Goal: Task Accomplishment & Management: Manage account settings

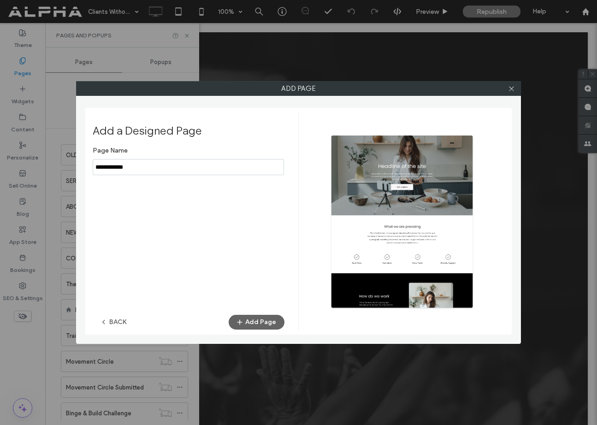
click at [146, 165] on input "notEmpty" at bounding box center [188, 167] width 191 height 16
click at [137, 168] on input "notEmpty" at bounding box center [188, 167] width 191 height 16
type input "**********"
click at [266, 324] on button "Add Page" at bounding box center [257, 322] width 56 height 15
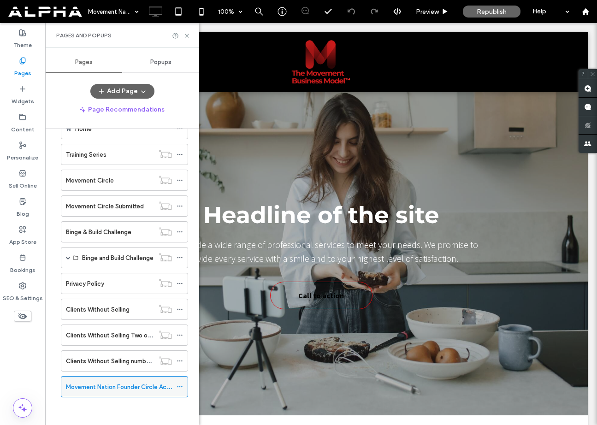
click at [178, 386] on icon at bounding box center [180, 387] width 6 height 6
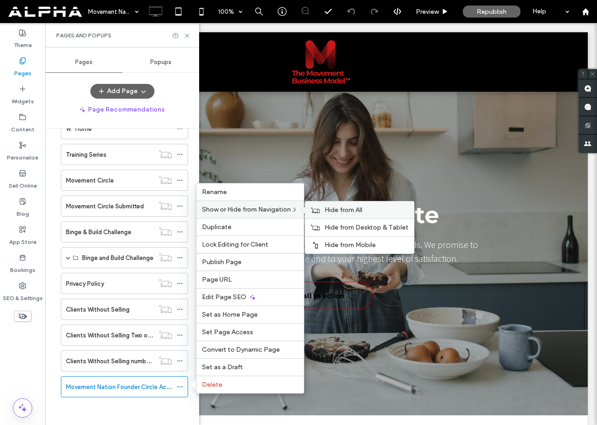
click at [334, 210] on span "Hide from All" at bounding box center [344, 210] width 38 height 8
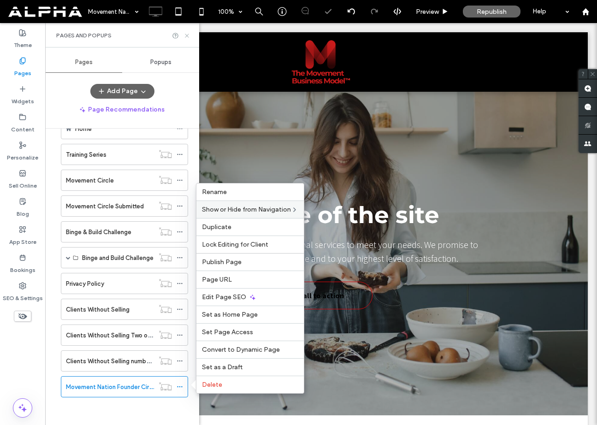
click at [187, 36] on icon at bounding box center [187, 35] width 7 height 7
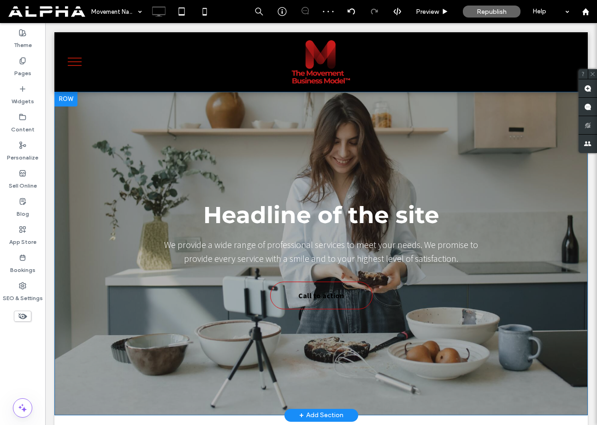
click at [70, 161] on div "Headline of the site We provide a wide range of professional services to meet y…" at bounding box center [321, 254] width 534 height 324
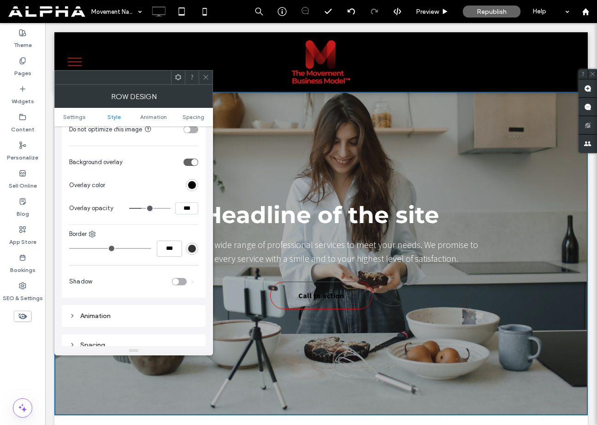
scroll to position [404, 0]
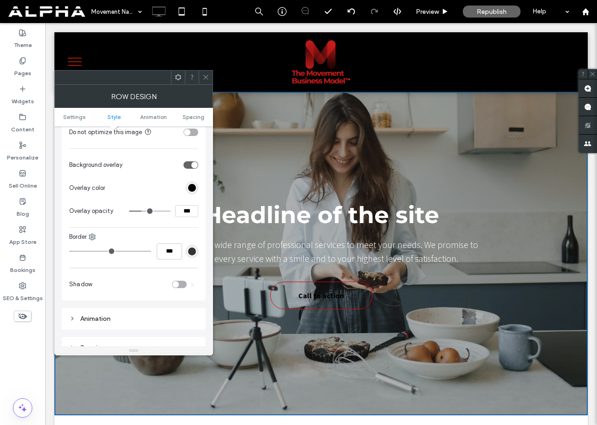
type input "**"
click at [155, 212] on input "range" at bounding box center [150, 211] width 42 height 1
type input "***"
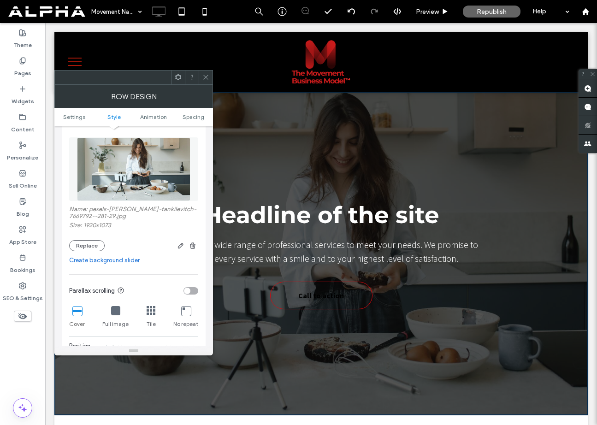
scroll to position [95, 0]
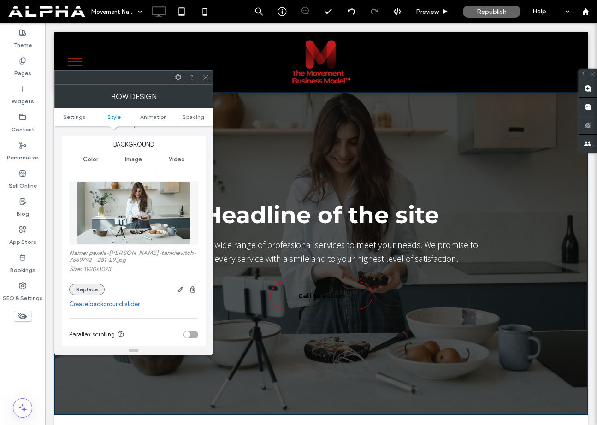
click at [90, 292] on button "Replace" at bounding box center [87, 289] width 36 height 11
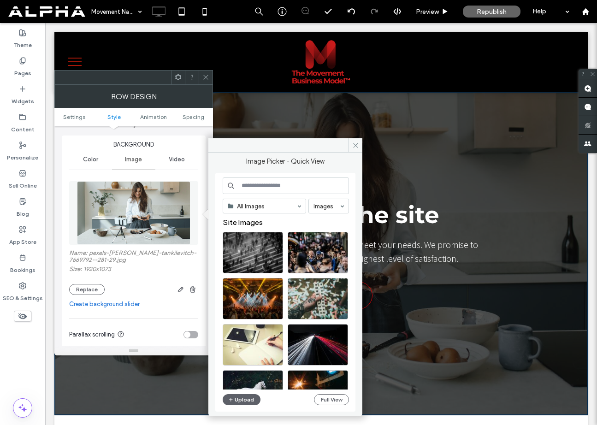
click at [272, 186] on input at bounding box center [286, 186] width 126 height 17
click at [263, 253] on div "Select" at bounding box center [253, 253] width 60 height 42
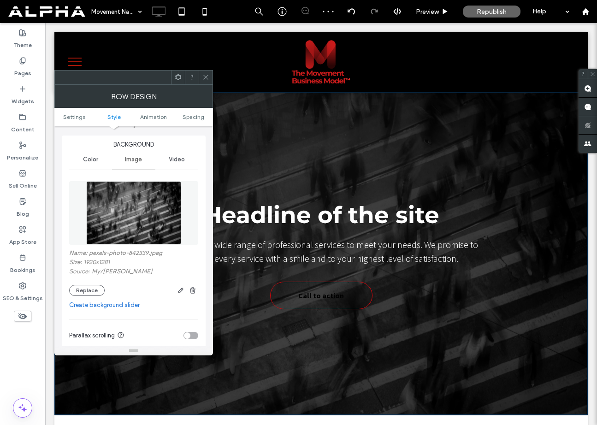
click at [207, 78] on icon at bounding box center [206, 77] width 7 height 7
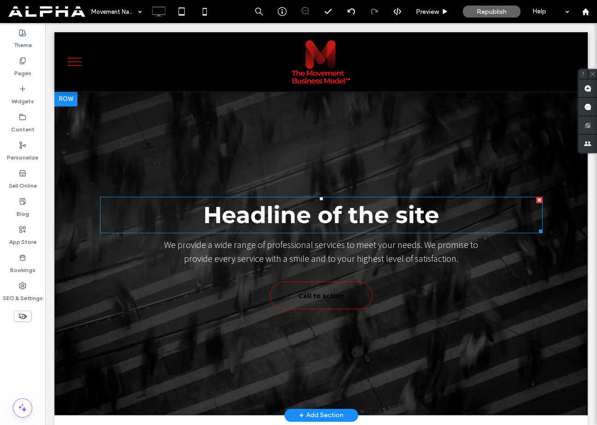
click at [269, 220] on span "Headline of the site" at bounding box center [321, 215] width 236 height 28
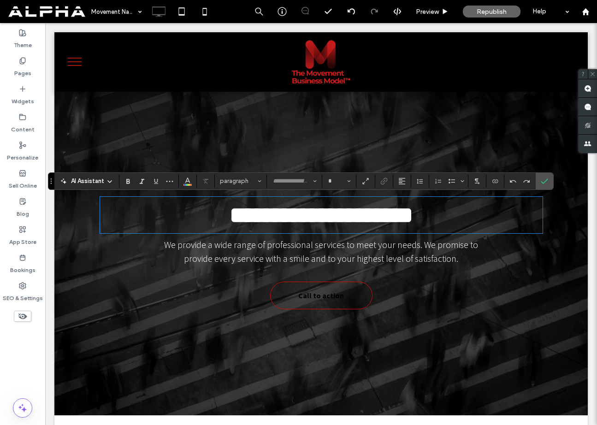
type input "**********"
type input "**"
drag, startPoint x: 551, startPoint y: 180, endPoint x: 493, endPoint y: 162, distance: 60.3
click at [551, 180] on label "Confirm" at bounding box center [545, 181] width 14 height 17
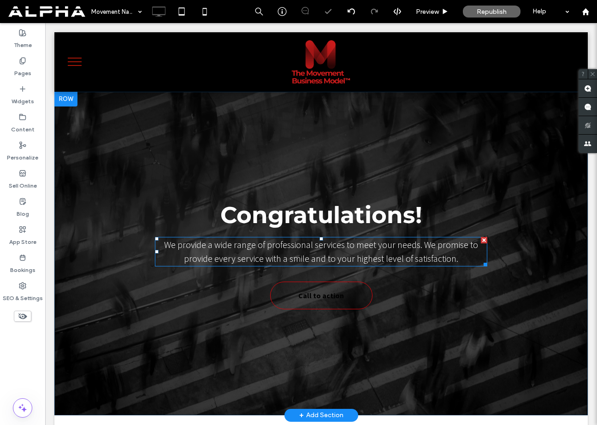
click at [382, 256] on span "We provide a wide range of professional services to meet your needs. We promise…" at bounding box center [321, 251] width 314 height 25
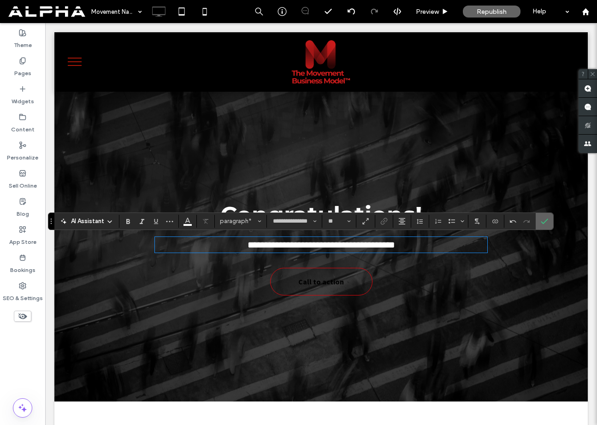
click at [549, 227] on label "Confirm" at bounding box center [545, 221] width 14 height 17
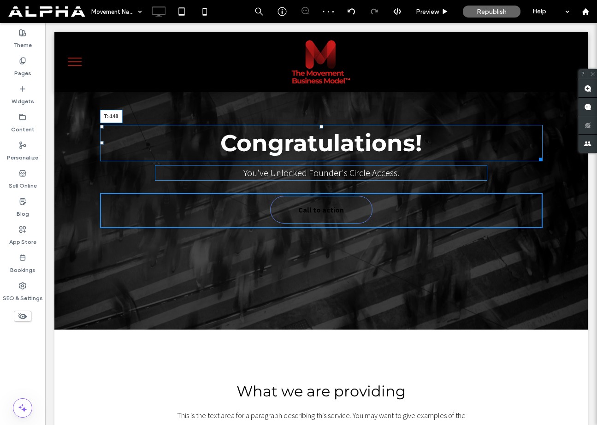
drag, startPoint x: 321, startPoint y: 198, endPoint x: 318, endPoint y: 112, distance: 86.3
click at [318, 125] on div "Congratulations! T:-148" at bounding box center [321, 143] width 443 height 36
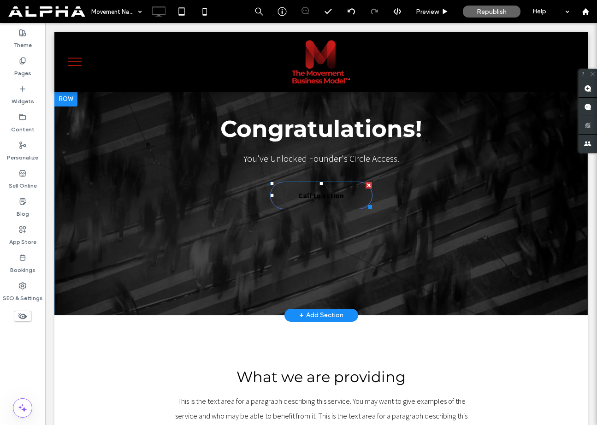
click at [311, 197] on span "Call to action" at bounding box center [322, 195] width 46 height 18
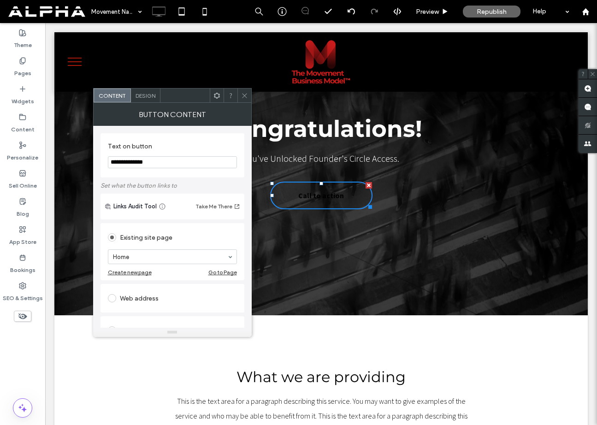
drag, startPoint x: 157, startPoint y: 163, endPoint x: 94, endPoint y: 164, distance: 63.2
click at [94, 164] on div "**********" at bounding box center [172, 227] width 159 height 202
type input "**********"
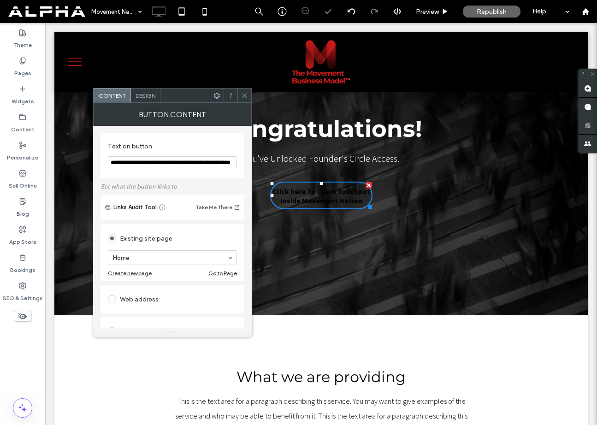
click at [143, 98] on span "Design" at bounding box center [146, 95] width 20 height 7
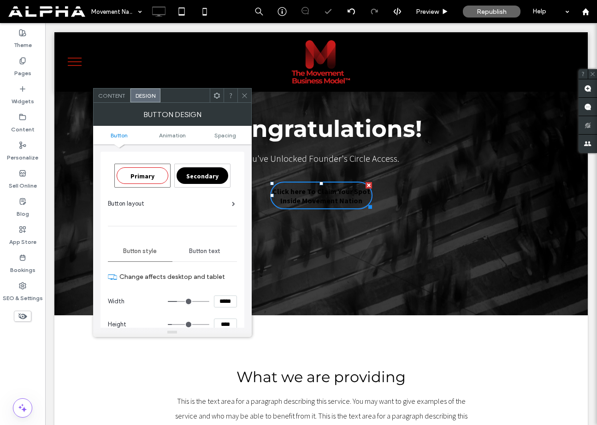
scroll to position [78, 0]
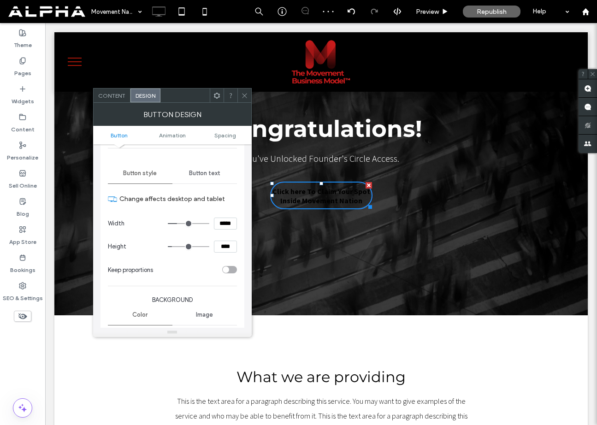
click at [202, 175] on span "Button text" at bounding box center [204, 173] width 31 height 7
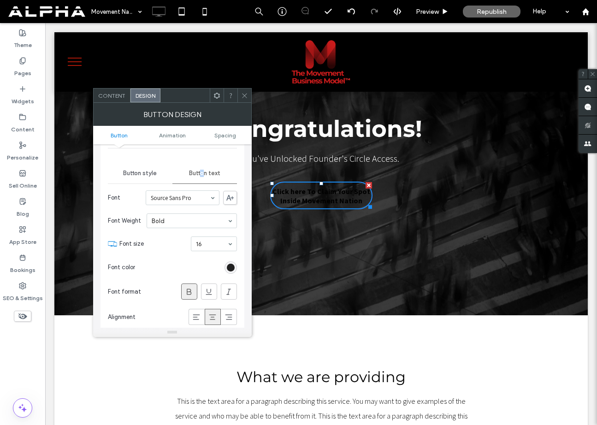
click at [233, 269] on div "rgb(0, 0, 0)" at bounding box center [231, 268] width 8 height 8
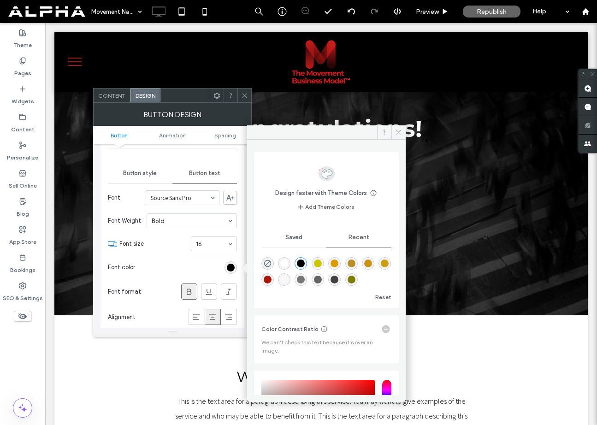
click at [285, 264] on div "rgba(255, 255, 255, 1)" at bounding box center [285, 264] width 8 height 8
type input "*******"
drag, startPoint x: 399, startPoint y: 135, endPoint x: 215, endPoint y: 67, distance: 196.3
click at [399, 135] on icon at bounding box center [398, 132] width 7 height 7
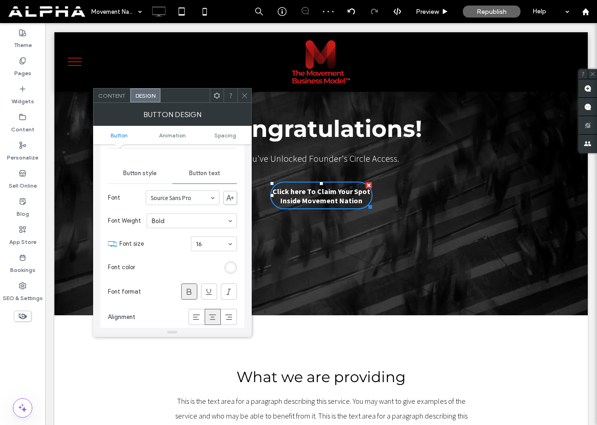
click at [247, 96] on icon at bounding box center [244, 95] width 7 height 7
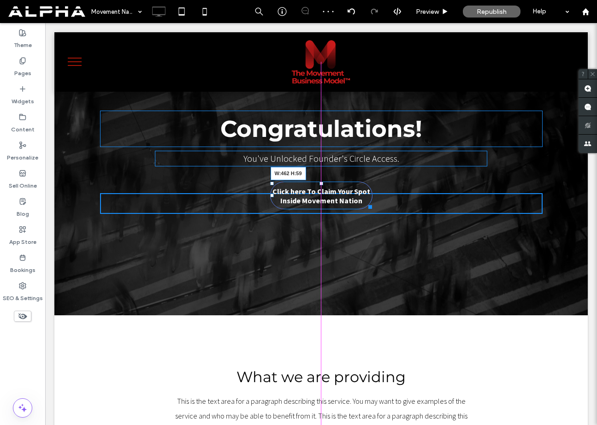
drag, startPoint x: 369, startPoint y: 205, endPoint x: 424, endPoint y: 205, distance: 55.4
click at [372, 205] on div at bounding box center [368, 205] width 7 height 7
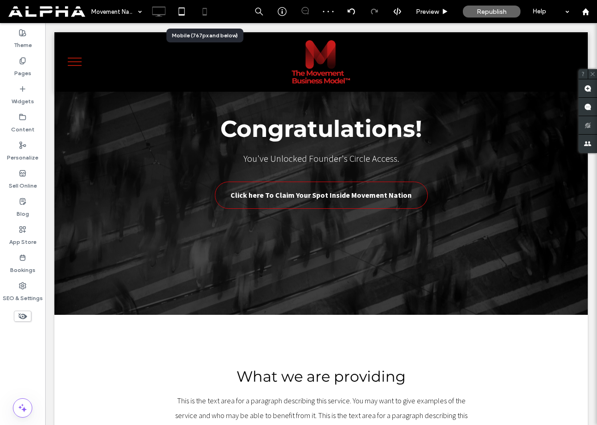
click at [209, 9] on icon at bounding box center [205, 11] width 18 height 18
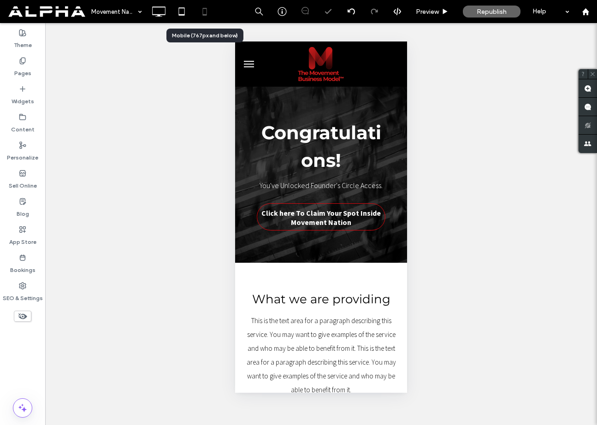
scroll to position [0, 0]
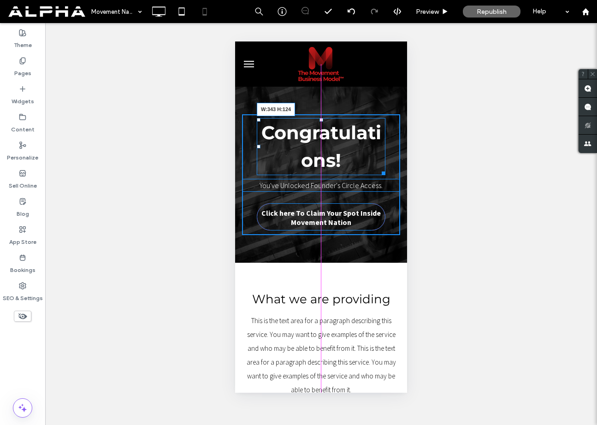
drag, startPoint x: 386, startPoint y: 170, endPoint x: 405, endPoint y: 165, distance: 19.0
click at [405, 165] on div "Congratulations! W:343 H:124 You've Unlocked Founder's Circle Access. Click her…" at bounding box center [321, 175] width 172 height 176
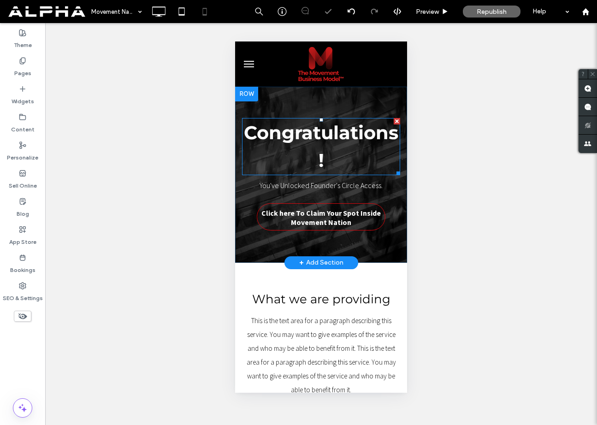
click at [334, 149] on h1 "Congratulations!" at bounding box center [321, 146] width 158 height 55
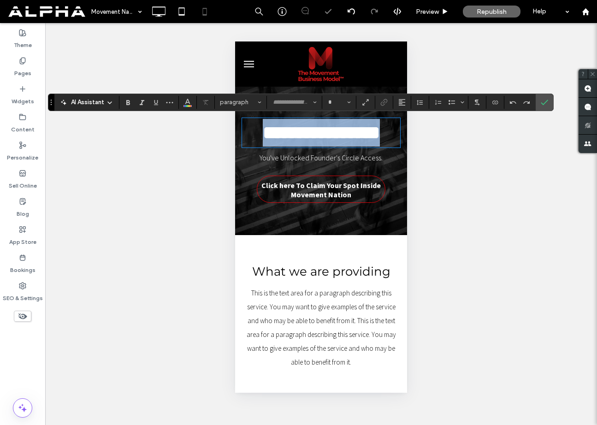
type input "**********"
type input "**"
click at [334, 147] on h1 "**********" at bounding box center [321, 133] width 158 height 28
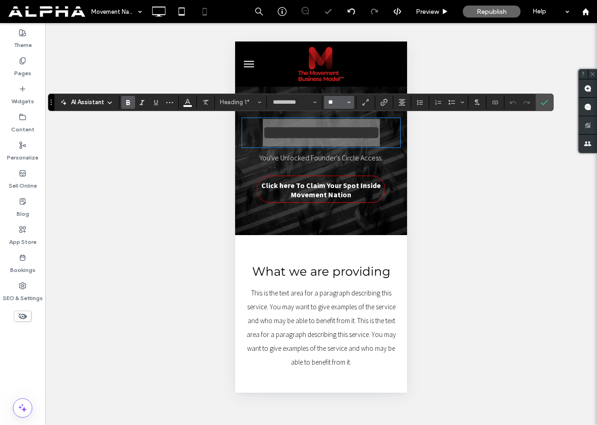
click at [332, 104] on input "**" at bounding box center [337, 102] width 18 height 7
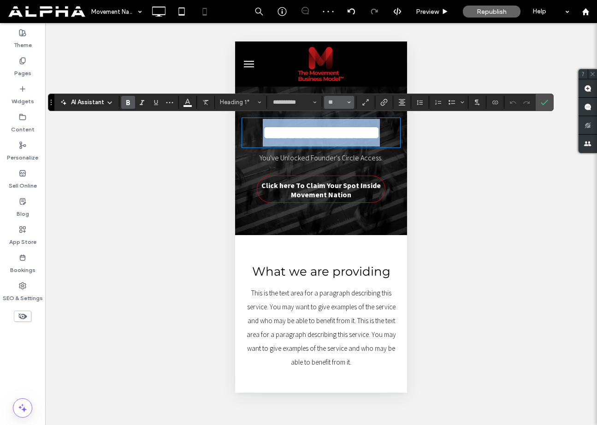
type input "**"
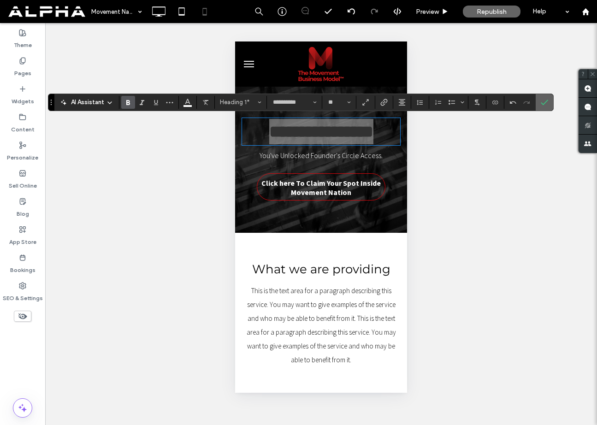
click at [547, 103] on icon "Confirm" at bounding box center [544, 102] width 7 height 7
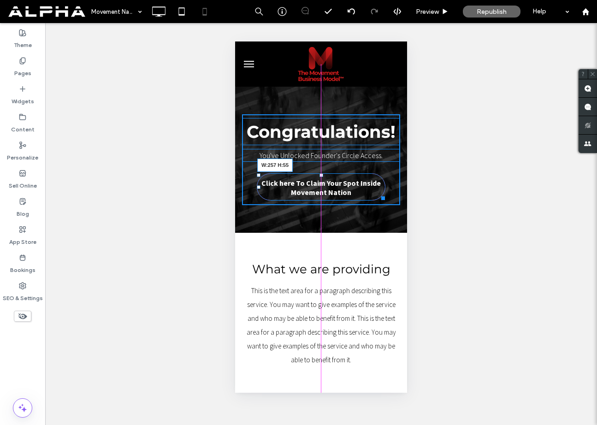
drag, startPoint x: 382, startPoint y: 199, endPoint x: 376, endPoint y: 197, distance: 5.4
click at [378, 197] on div at bounding box center [381, 196] width 7 height 7
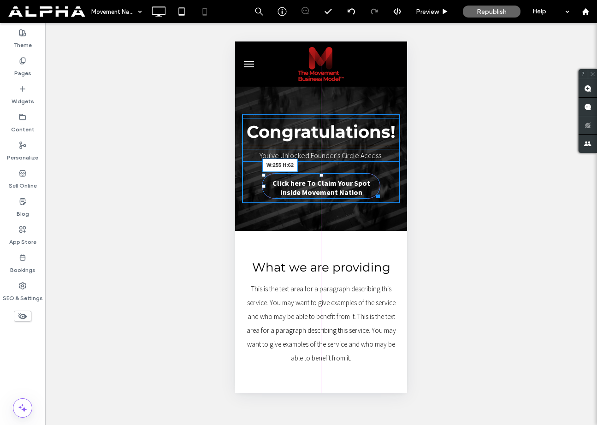
click at [376, 198] on div at bounding box center [376, 194] width 7 height 7
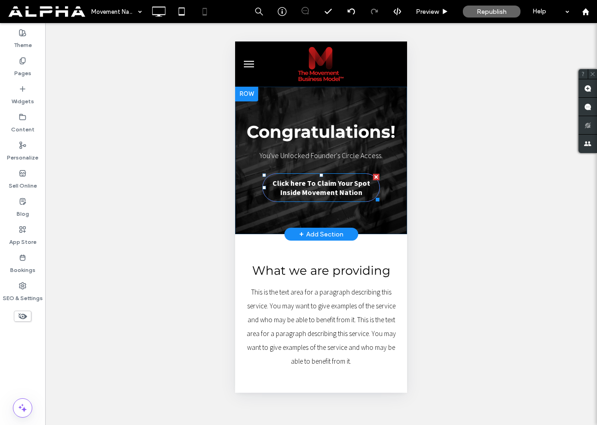
click at [318, 190] on span "Click here To Claim Your Spot Inside Movement Nation" at bounding box center [321, 188] width 114 height 28
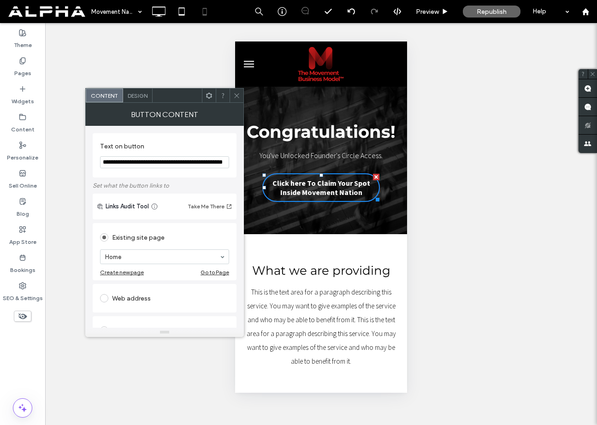
click at [140, 96] on span "Design" at bounding box center [138, 95] width 20 height 7
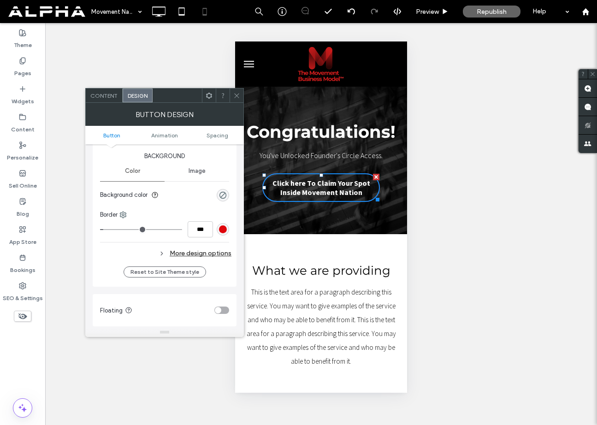
scroll to position [237, 0]
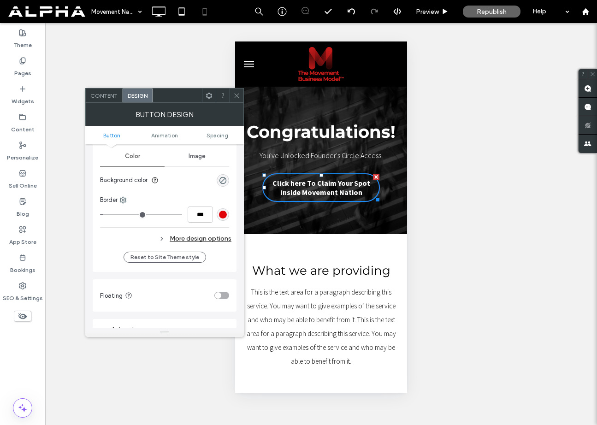
click at [213, 238] on div "More design options" at bounding box center [165, 239] width 131 height 12
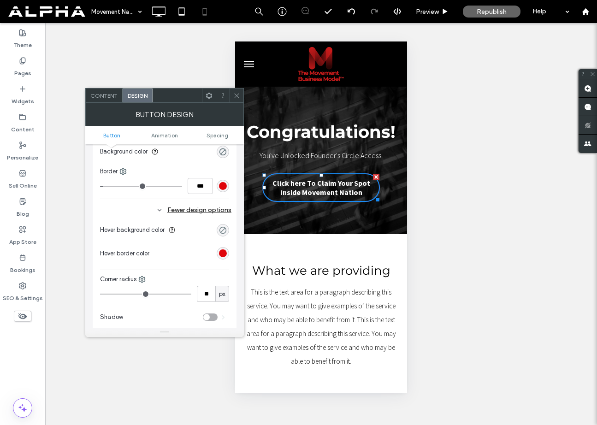
click at [222, 231] on div "rgba(0, 0, 0, 0)" at bounding box center [223, 231] width 8 height 8
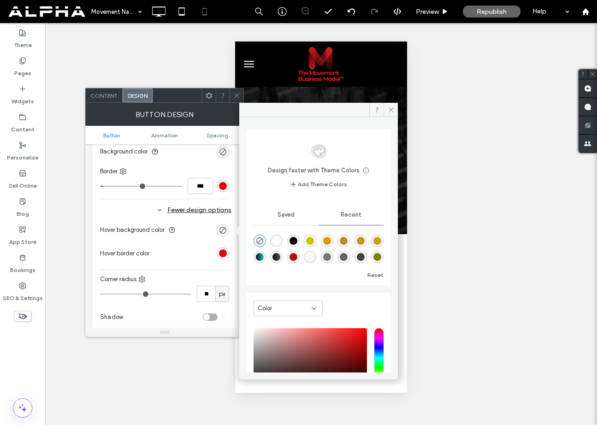
click at [294, 240] on div "rgba(0, 0, 0, 1)" at bounding box center [294, 241] width 8 height 8
type input "***"
type input "****"
click at [389, 110] on icon at bounding box center [391, 110] width 7 height 7
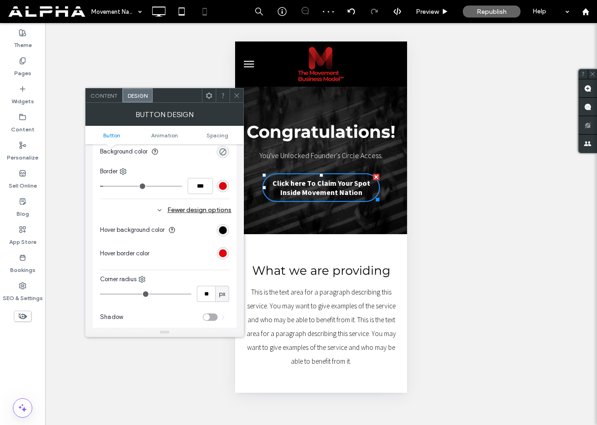
click at [239, 92] on icon at bounding box center [236, 95] width 7 height 7
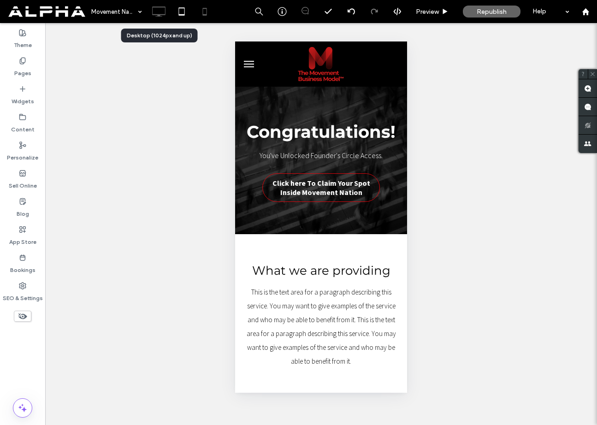
click at [160, 15] on use at bounding box center [158, 11] width 13 height 10
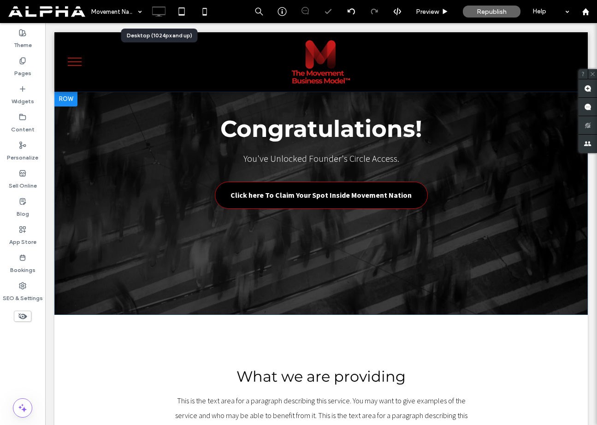
scroll to position [0, 0]
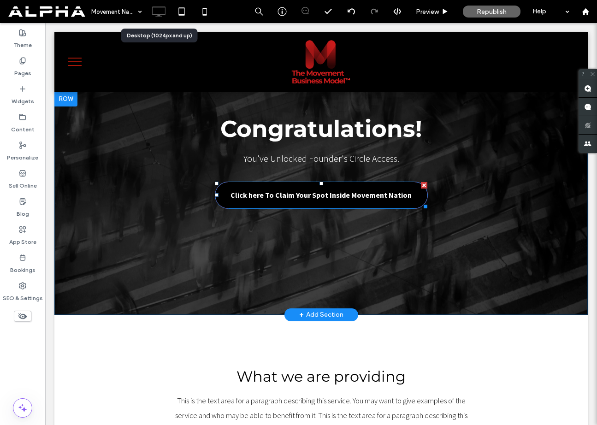
click at [300, 192] on span "Click here To Claim Your Spot Inside Movement Nation" at bounding box center [321, 195] width 181 height 18
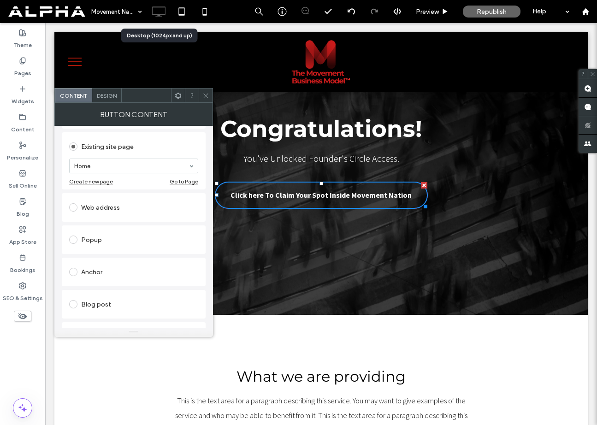
scroll to position [118, 0]
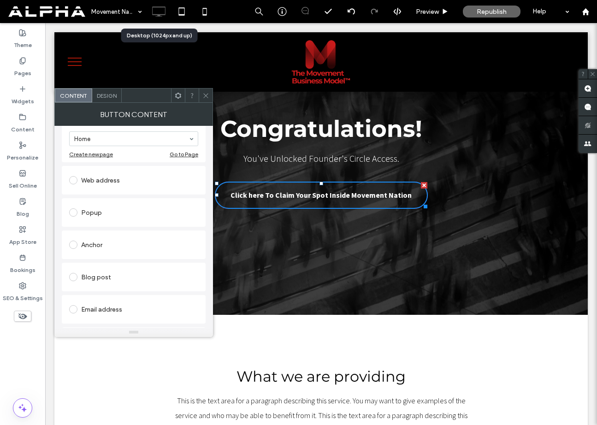
click at [96, 182] on div "Web address" at bounding box center [133, 180] width 129 height 15
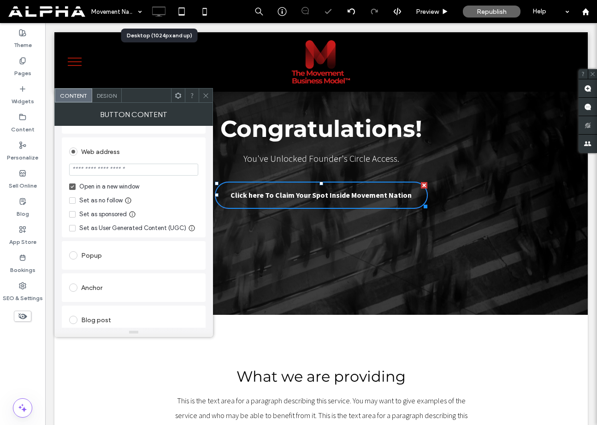
click at [121, 174] on input "url" at bounding box center [133, 170] width 129 height 12
paste input "**********"
type input "**********"
click at [158, 159] on div "Web address" at bounding box center [133, 151] width 129 height 15
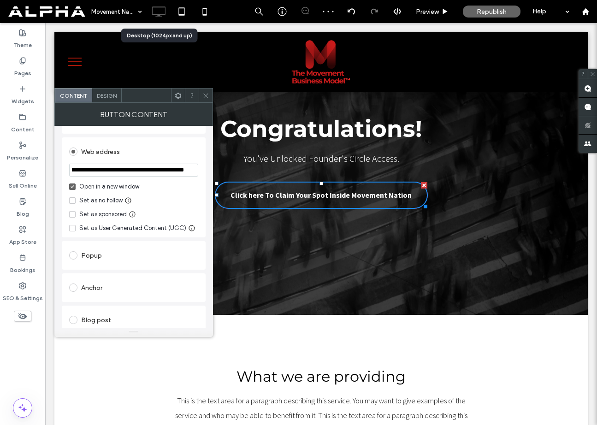
scroll to position [0, 0]
click at [208, 96] on icon at bounding box center [206, 95] width 7 height 7
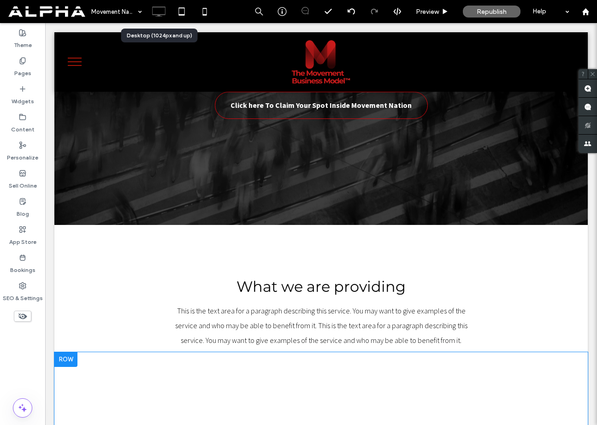
scroll to position [163, 0]
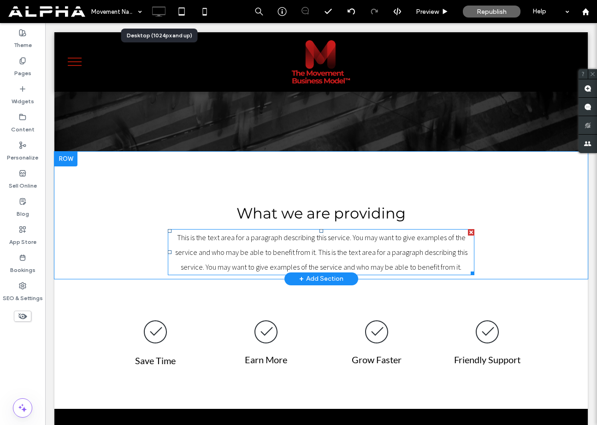
click at [362, 250] on span "This is the text area for a paragraph describing this service. You may want to …" at bounding box center [321, 252] width 293 height 39
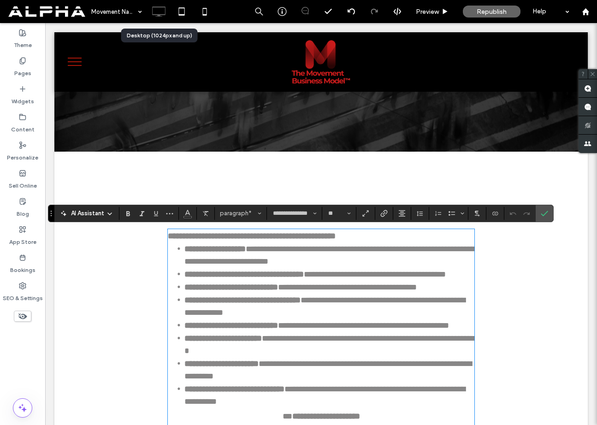
type input "**"
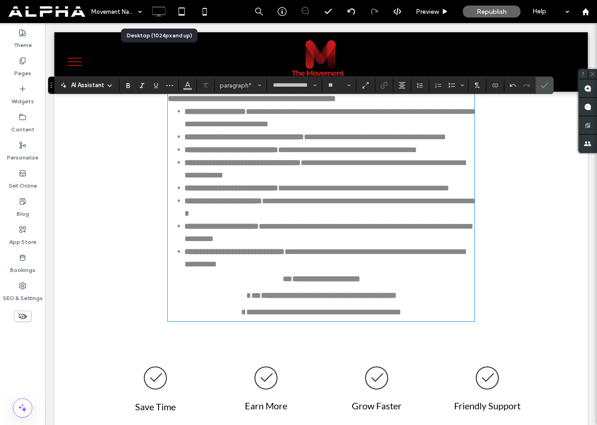
scroll to position [291, 0]
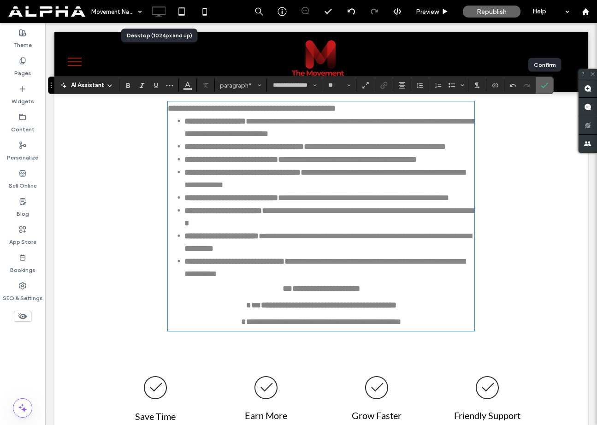
click at [547, 87] on icon "Confirm" at bounding box center [544, 85] width 7 height 7
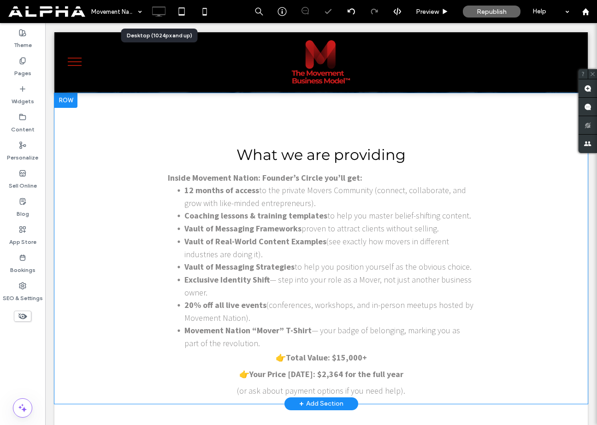
scroll to position [207, 0]
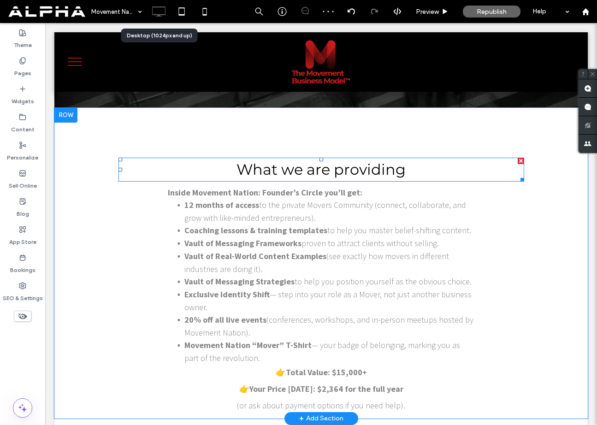
click at [386, 170] on span "What we are providing" at bounding box center [321, 170] width 169 height 18
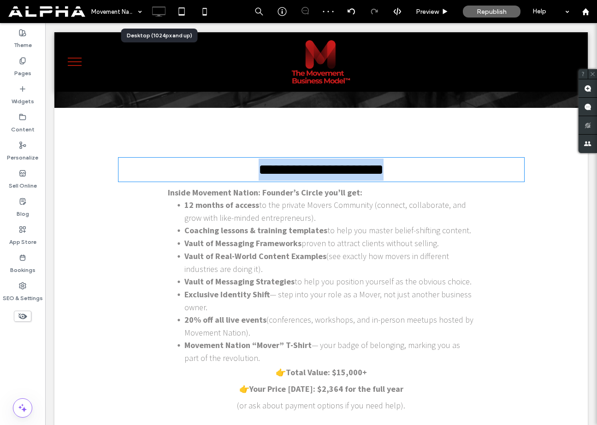
type input "**********"
type input "**"
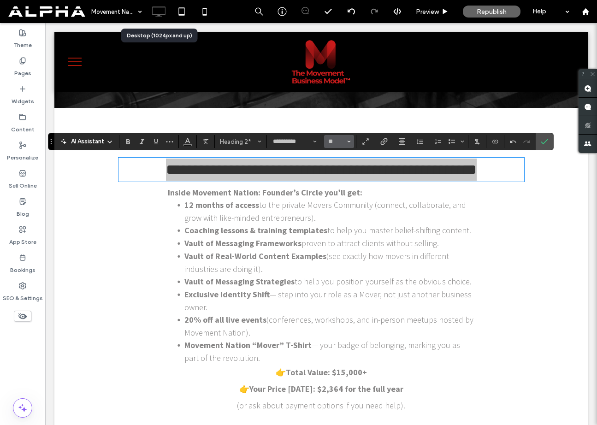
click at [339, 142] on input "**" at bounding box center [337, 141] width 18 height 7
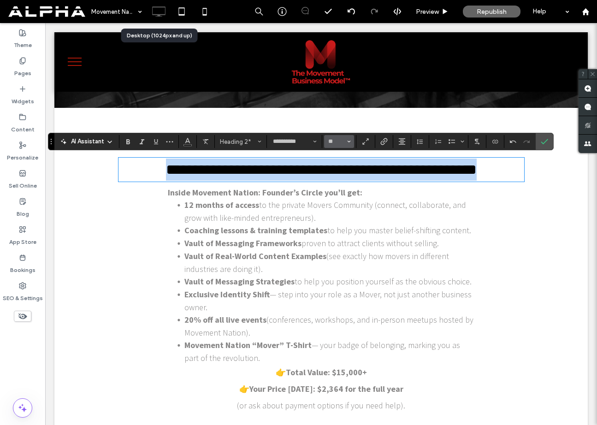
type input "**"
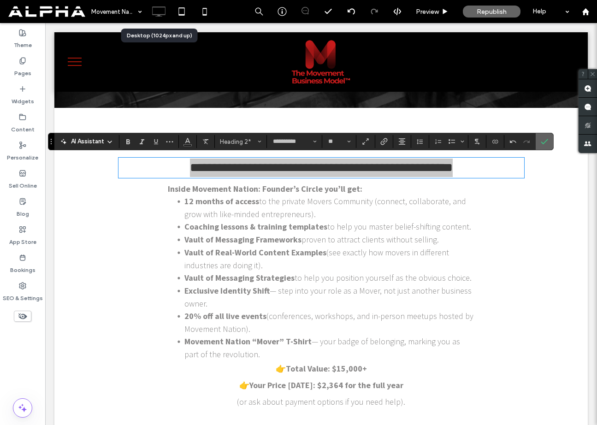
click at [544, 144] on icon "Confirm" at bounding box center [544, 141] width 7 height 7
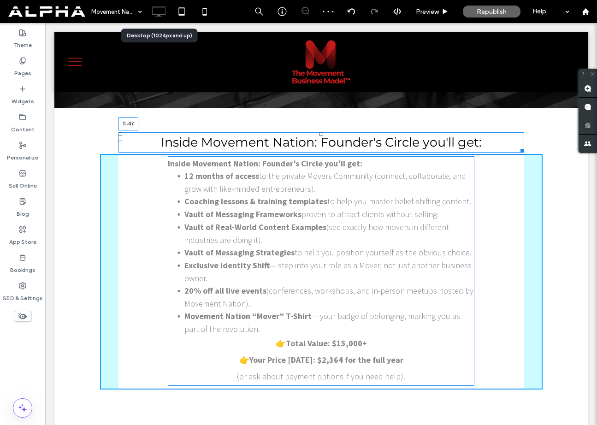
drag, startPoint x: 322, startPoint y: 158, endPoint x: 319, endPoint y: 134, distance: 24.6
click at [320, 134] on div at bounding box center [322, 134] width 4 height 4
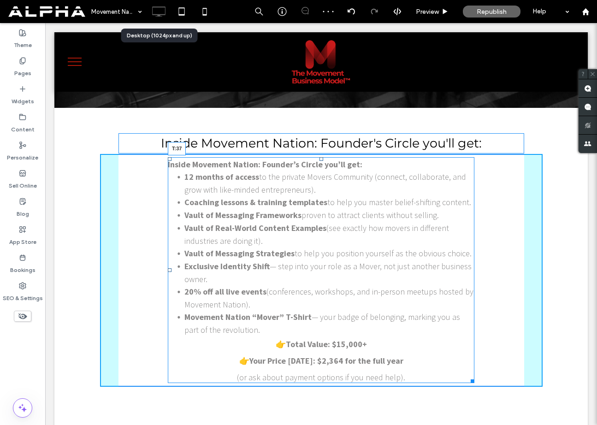
drag, startPoint x: 320, startPoint y: 158, endPoint x: 369, endPoint y: 195, distance: 61.3
click at [320, 161] on div at bounding box center [322, 159] width 4 height 4
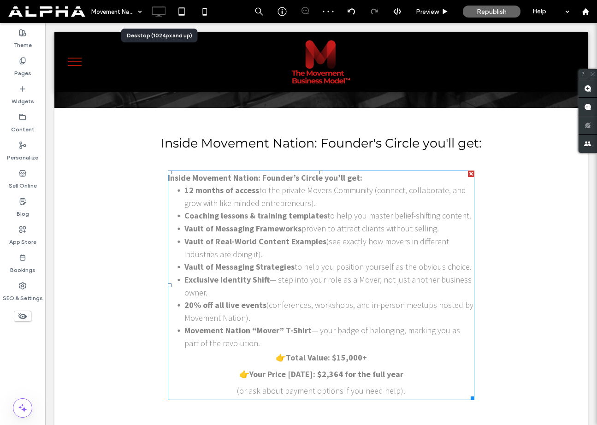
click at [359, 179] on p "Inside Movement Nation: Founder’s Circle you’ll get:" at bounding box center [321, 178] width 307 height 12
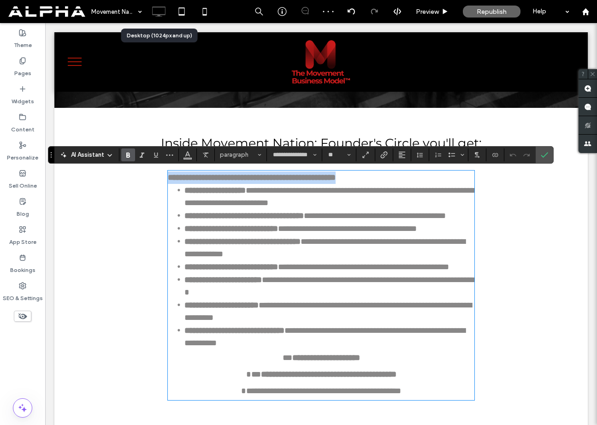
drag, startPoint x: 361, startPoint y: 179, endPoint x: 167, endPoint y: 172, distance: 193.4
click at [167, 172] on div "**********" at bounding box center [321, 279] width 443 height 251
click at [185, 188] on li "**********" at bounding box center [330, 196] width 290 height 25
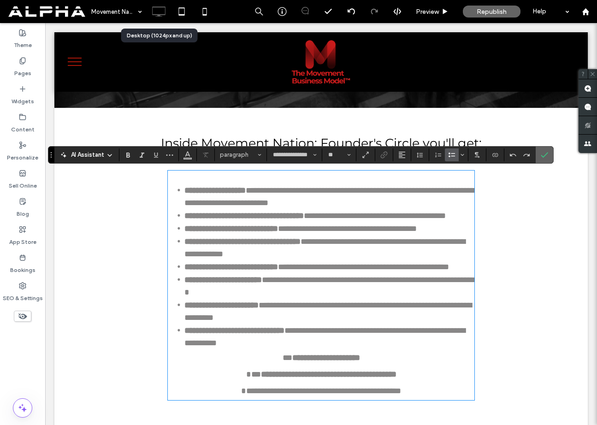
click at [547, 161] on span "Confirm" at bounding box center [544, 155] width 7 height 16
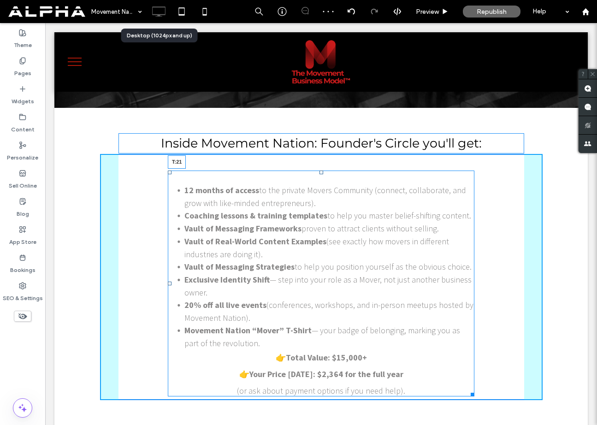
drag, startPoint x: 321, startPoint y: 171, endPoint x: 372, endPoint y: 217, distance: 68.6
click at [321, 171] on div at bounding box center [322, 173] width 4 height 4
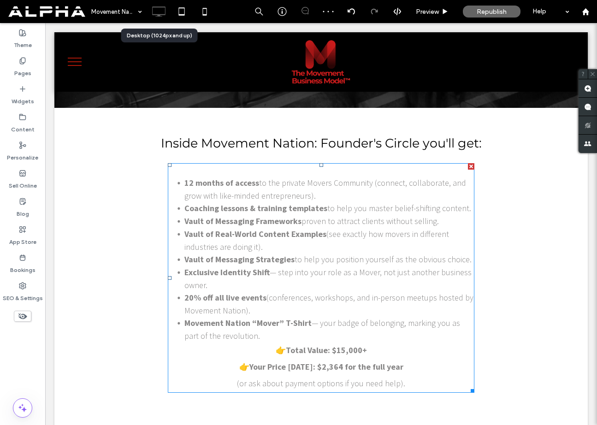
click at [329, 203] on span "to help you master belief-shifting content." at bounding box center [400, 208] width 144 height 11
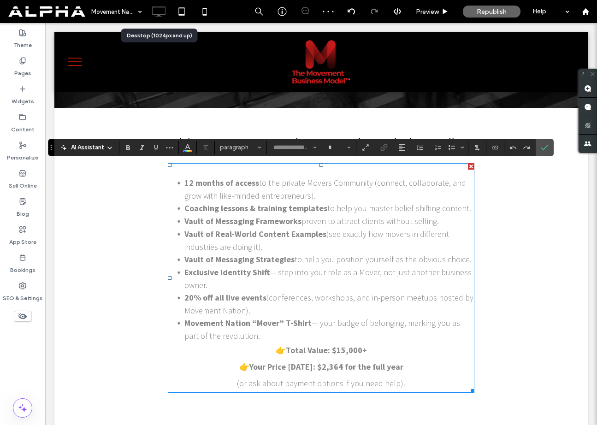
type input "**********"
type input "**"
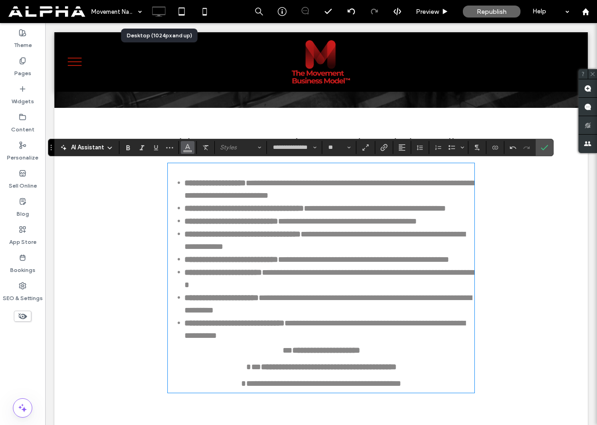
click at [189, 151] on span "Color" at bounding box center [187, 147] width 7 height 12
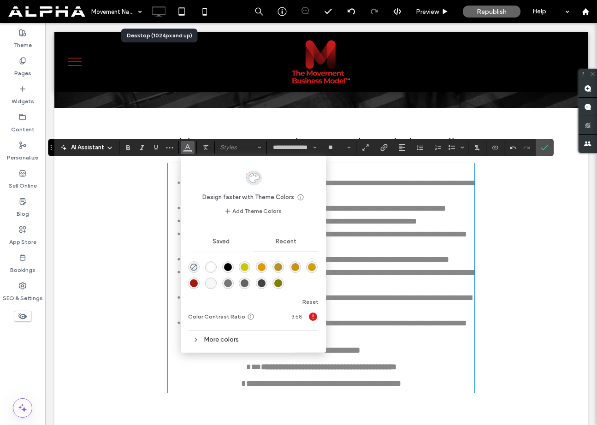
click at [228, 267] on div "rgba(0, 0, 0, 1)" at bounding box center [228, 267] width 8 height 8
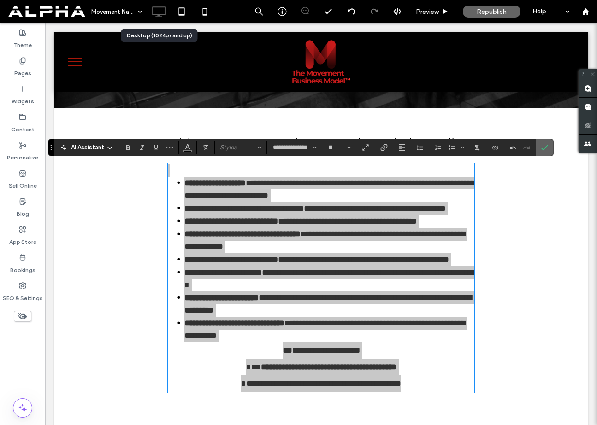
click at [547, 149] on icon "Confirm" at bounding box center [544, 147] width 7 height 7
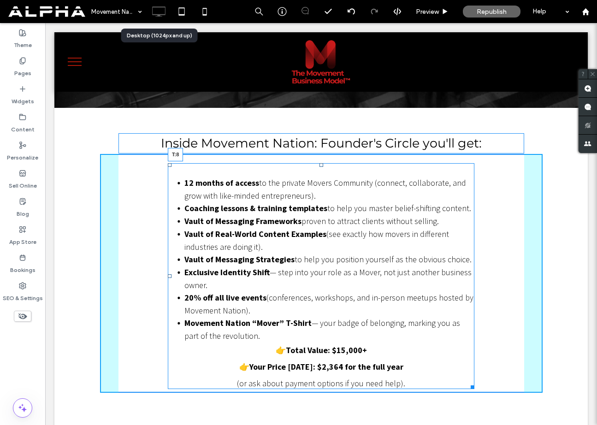
drag, startPoint x: 321, startPoint y: 166, endPoint x: 321, endPoint y: 159, distance: 6.9
click at [321, 163] on div at bounding box center [322, 165] width 4 height 4
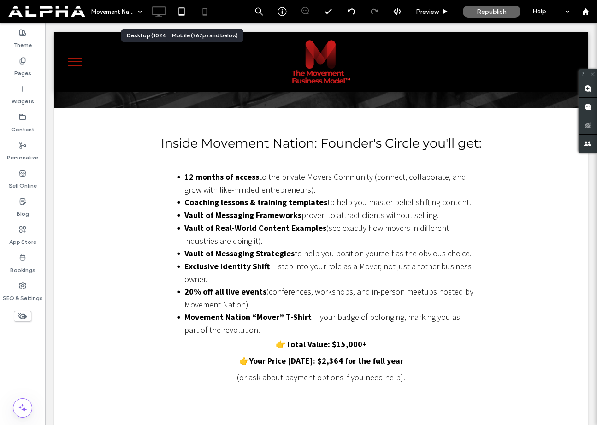
click at [204, 18] on icon at bounding box center [205, 11] width 18 height 18
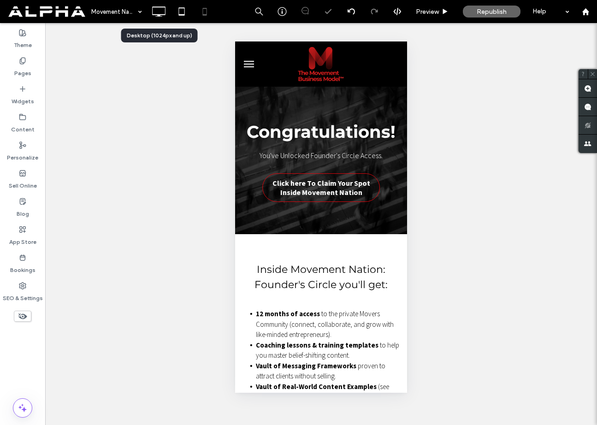
scroll to position [0, 0]
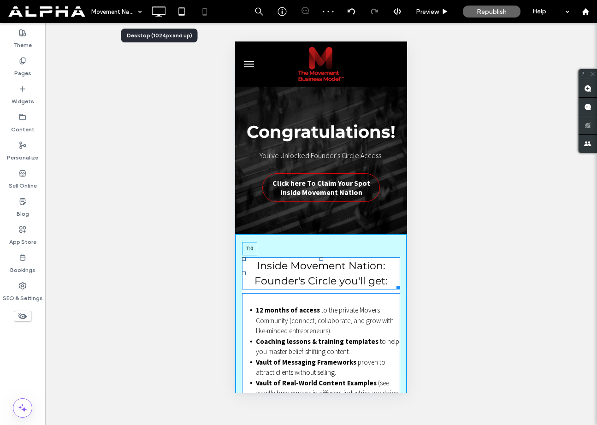
drag, startPoint x: 321, startPoint y: 262, endPoint x: 320, endPoint y: 247, distance: 14.8
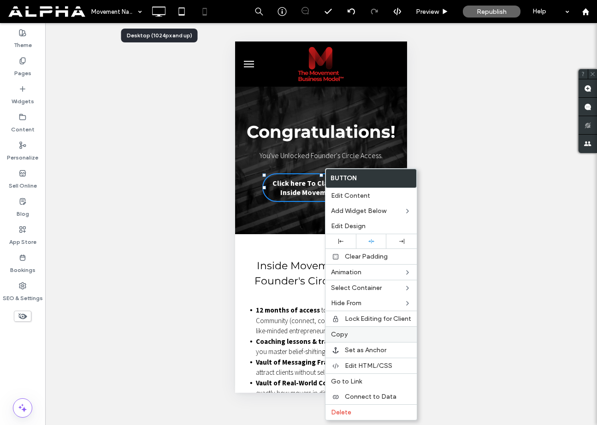
click at [349, 339] on div "Copy" at bounding box center [371, 335] width 91 height 16
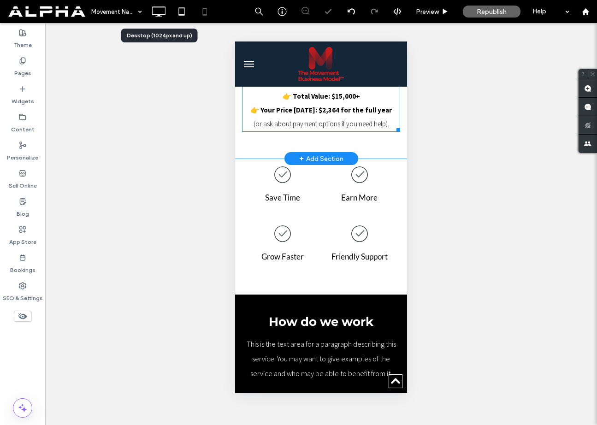
scroll to position [484, 0]
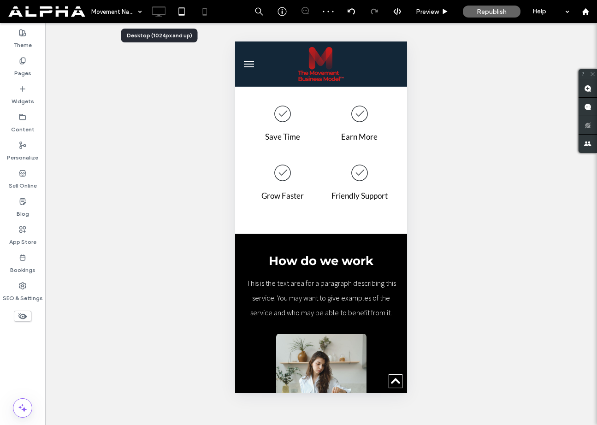
click at [158, 12] on icon at bounding box center [158, 11] width 18 height 18
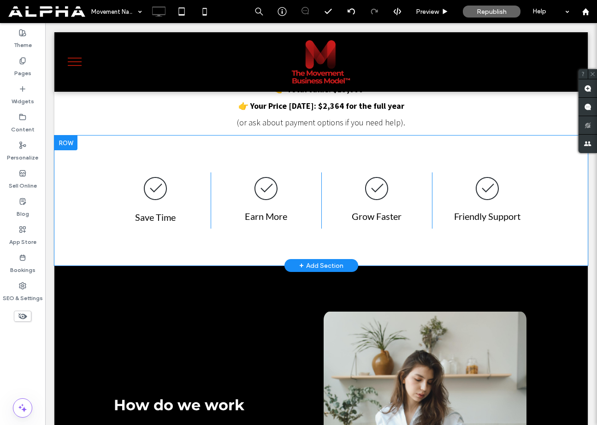
scroll to position [388, 0]
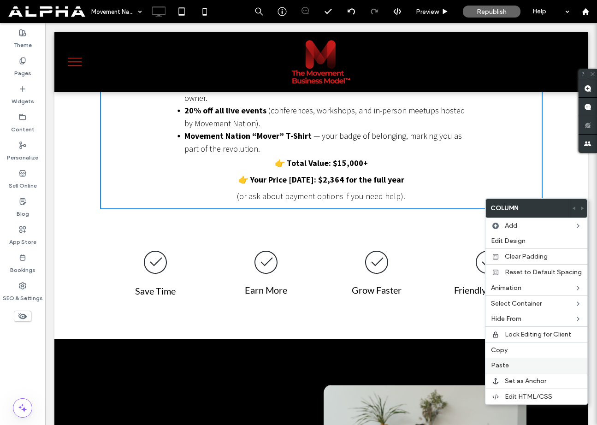
click at [513, 365] on label "Paste" at bounding box center [536, 366] width 91 height 8
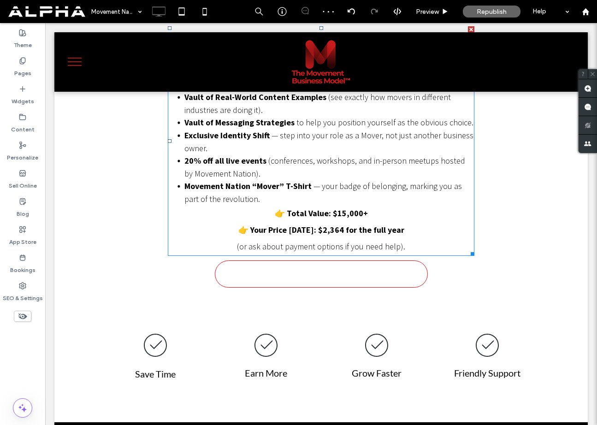
scroll to position [366, 0]
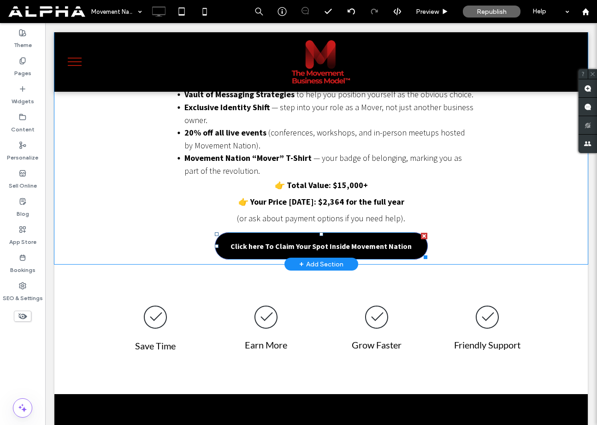
click at [371, 245] on span "Click here To Claim Your Spot Inside Movement Nation" at bounding box center [321, 246] width 181 height 18
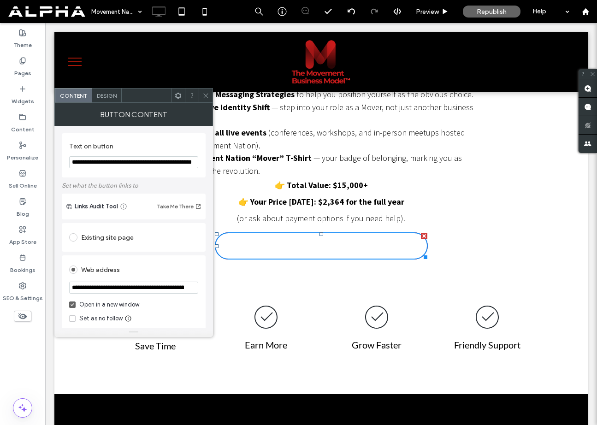
click at [111, 96] on span "Design" at bounding box center [107, 95] width 20 height 7
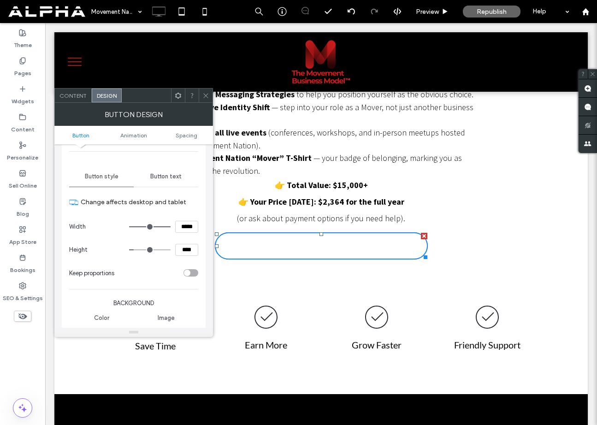
scroll to position [77, 0]
click at [165, 178] on span "Button text" at bounding box center [165, 174] width 31 height 7
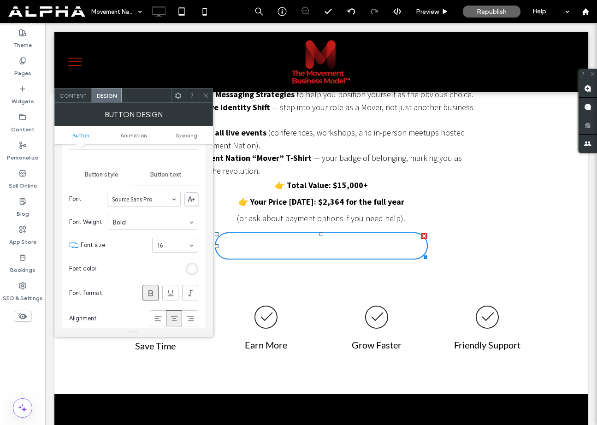
click at [191, 270] on div "rgb(255, 255, 255)" at bounding box center [192, 269] width 8 height 8
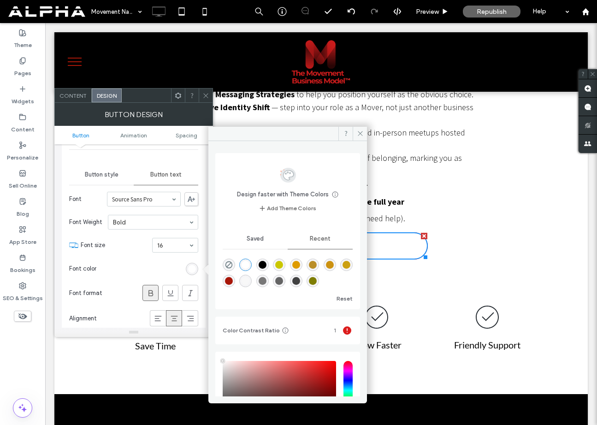
click at [267, 266] on div "rgba(0, 0, 0, 1)" at bounding box center [263, 265] width 8 height 8
click at [233, 282] on div "rgba(168, 23, 9, 1)" at bounding box center [229, 281] width 8 height 8
type input "*******"
click at [356, 133] on span at bounding box center [360, 134] width 14 height 14
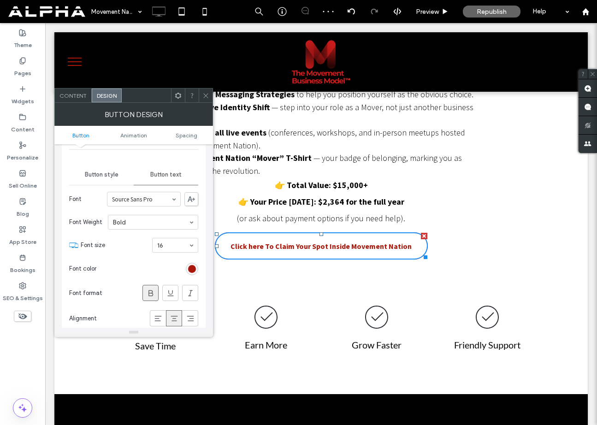
click at [202, 97] on div at bounding box center [206, 96] width 14 height 14
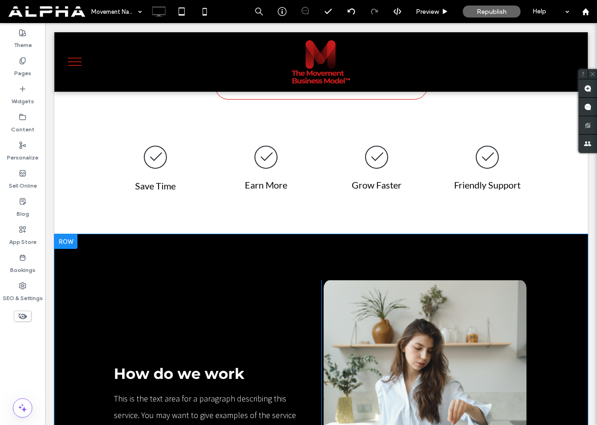
scroll to position [527, 0]
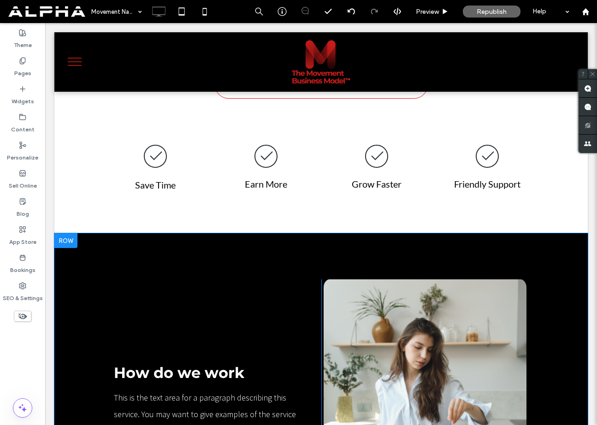
click at [68, 242] on div at bounding box center [65, 240] width 23 height 15
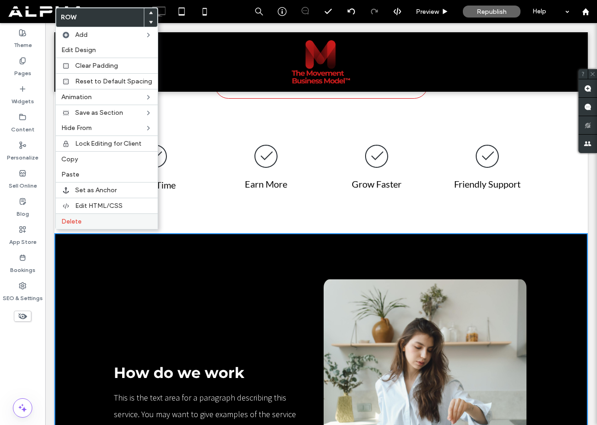
click at [82, 221] on label "Delete" at bounding box center [106, 222] width 91 height 8
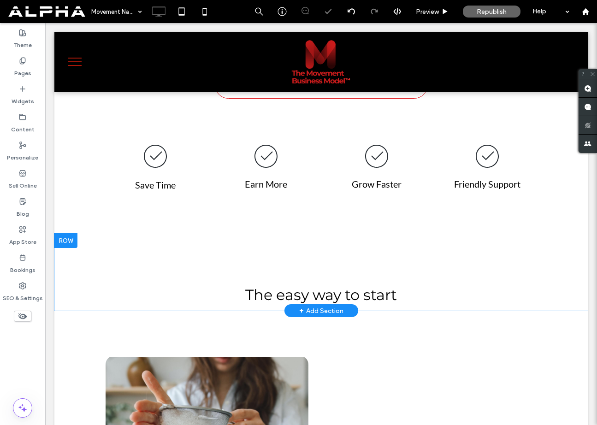
click at [70, 239] on div at bounding box center [65, 240] width 23 height 15
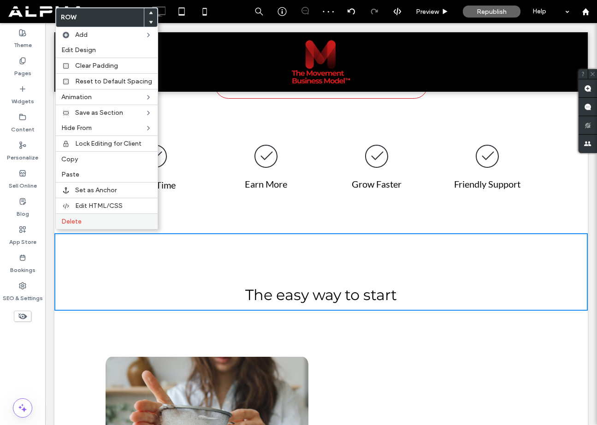
click at [71, 224] on span "Delete" at bounding box center [71, 222] width 20 height 8
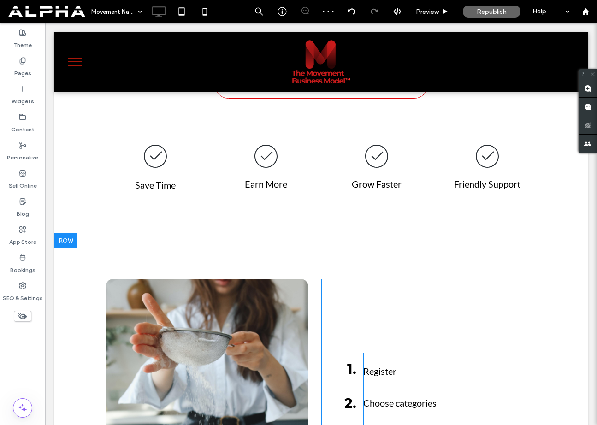
click at [68, 235] on div at bounding box center [65, 240] width 23 height 15
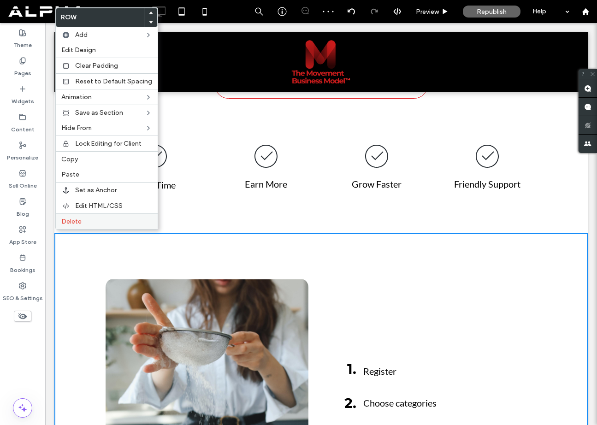
click at [83, 220] on label "Delete" at bounding box center [106, 222] width 91 height 8
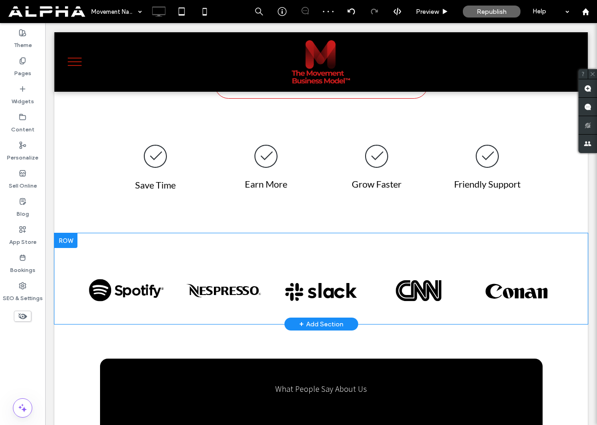
click at [71, 240] on div at bounding box center [65, 240] width 23 height 15
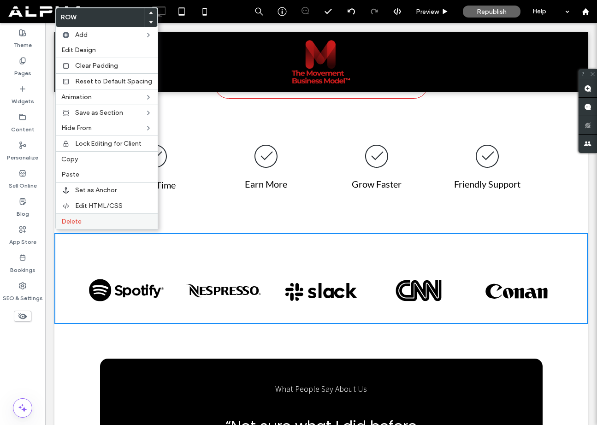
click at [81, 222] on label "Delete" at bounding box center [106, 222] width 91 height 8
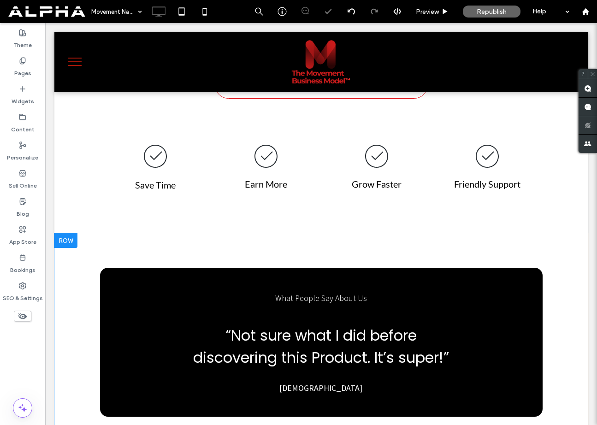
click at [66, 237] on div at bounding box center [65, 240] width 23 height 15
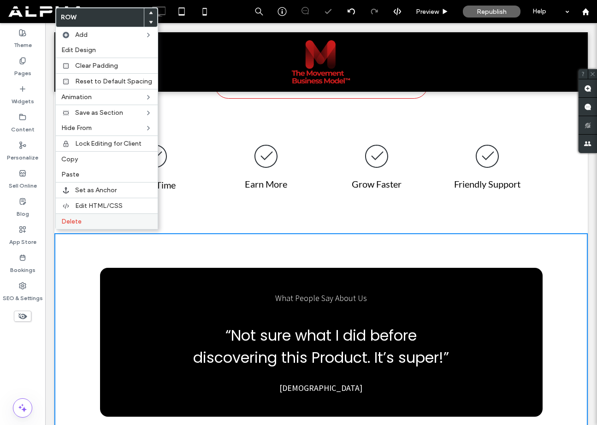
click at [74, 225] on span "Delete" at bounding box center [71, 222] width 20 height 8
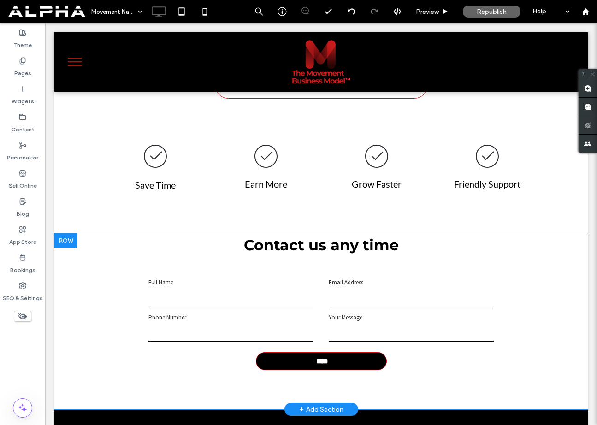
click at [72, 239] on div at bounding box center [65, 240] width 23 height 15
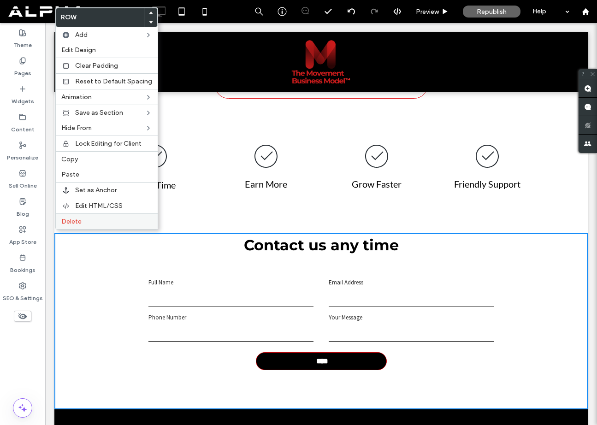
click at [81, 223] on label "Delete" at bounding box center [106, 222] width 91 height 8
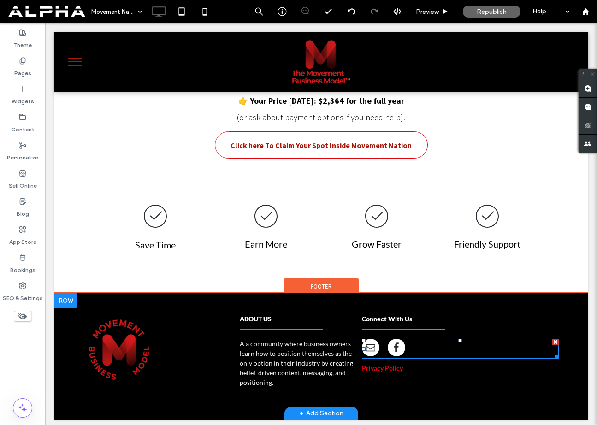
scroll to position [463, 0]
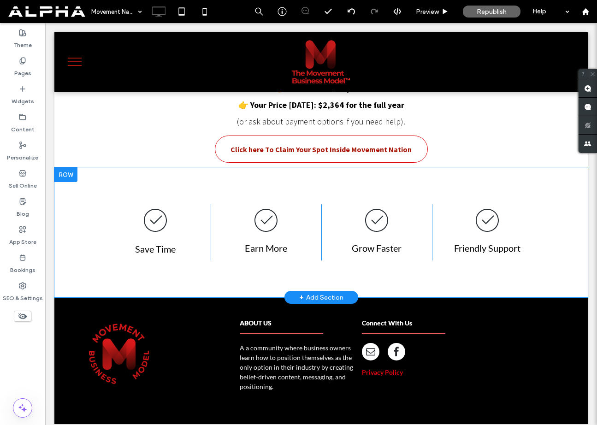
click at [68, 174] on div at bounding box center [65, 174] width 23 height 15
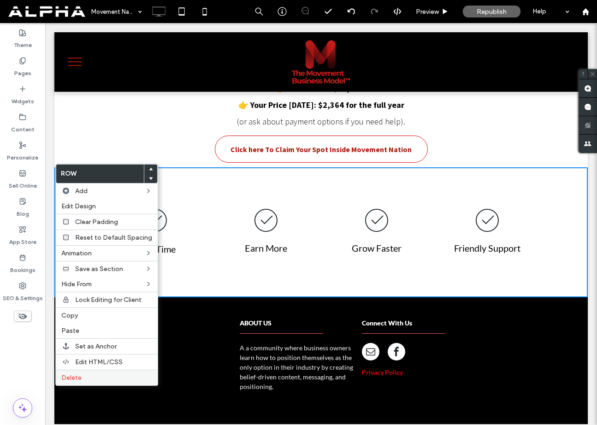
click at [101, 378] on label "Delete" at bounding box center [106, 378] width 91 height 8
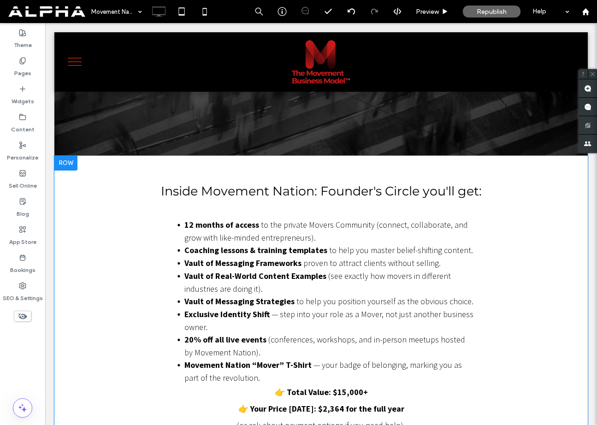
scroll to position [159, 0]
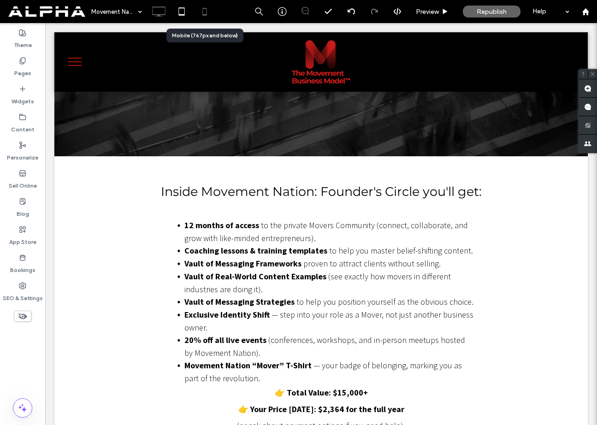
click at [201, 12] on icon at bounding box center [205, 11] width 18 height 18
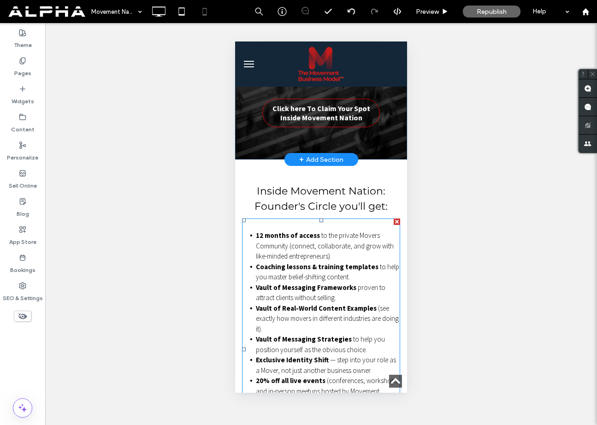
scroll to position [0, 0]
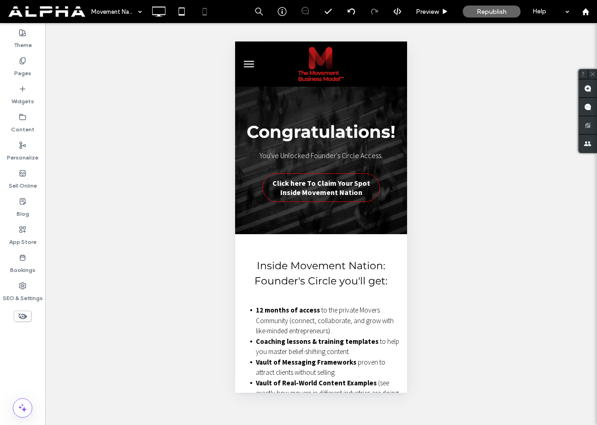
click at [249, 64] on span "menu" at bounding box center [249, 64] width 10 height 1
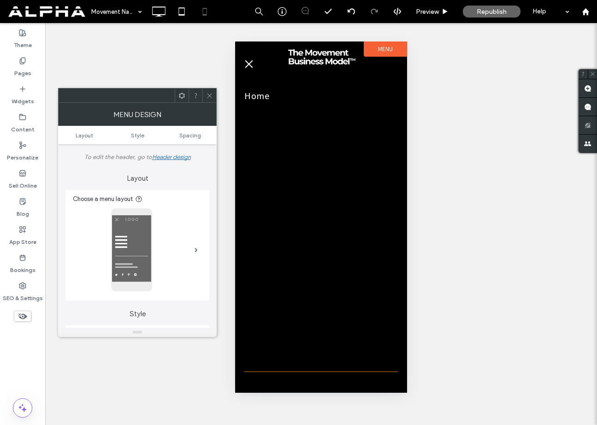
click at [249, 64] on span "menu" at bounding box center [249, 64] width 8 height 8
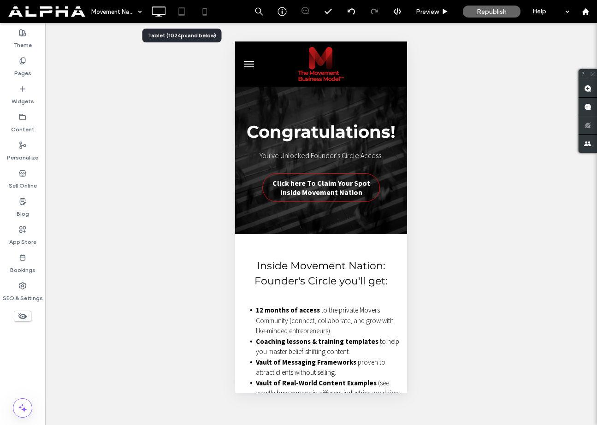
click at [183, 13] on icon at bounding box center [182, 11] width 18 height 18
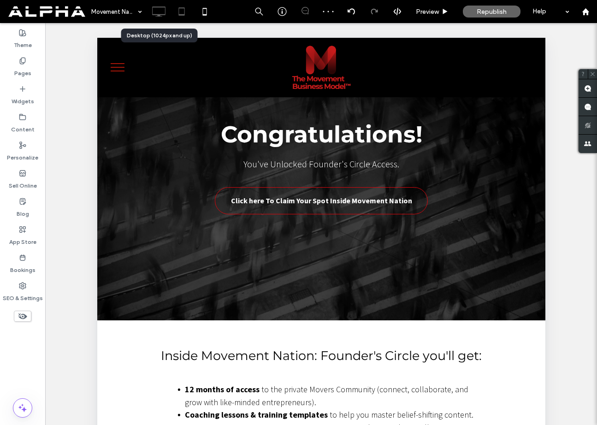
click at [159, 12] on icon at bounding box center [158, 11] width 18 height 18
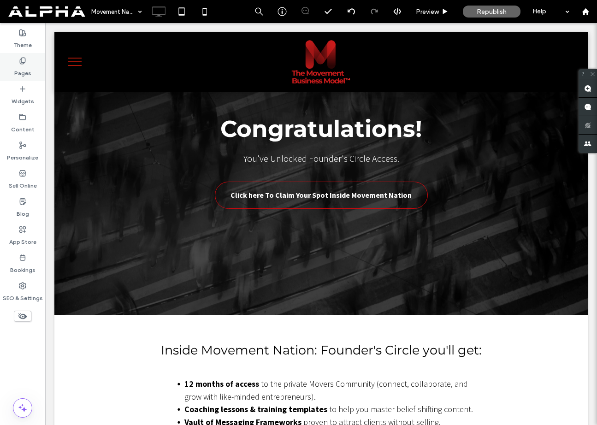
click at [27, 72] on label "Pages" at bounding box center [22, 71] width 17 height 13
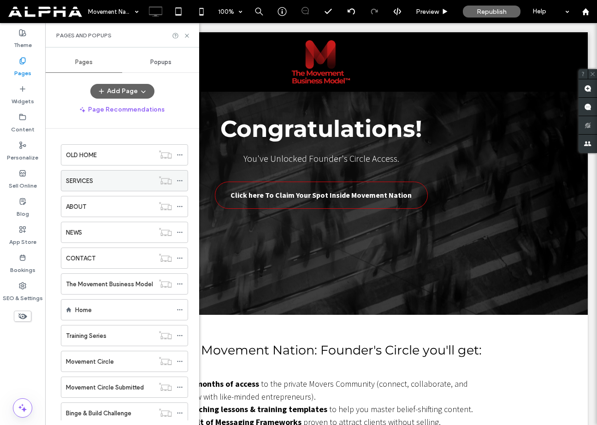
scroll to position [181, 0]
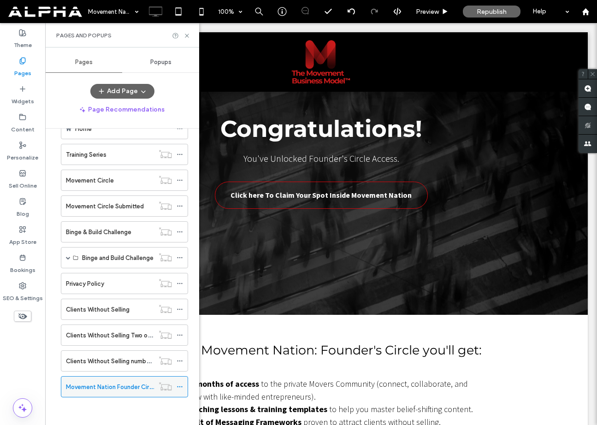
click at [180, 388] on icon at bounding box center [180, 387] width 6 height 6
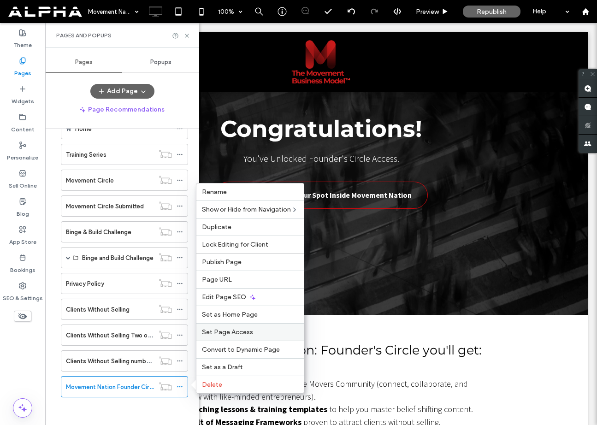
click at [239, 335] on span "Set Page Access" at bounding box center [227, 332] width 51 height 8
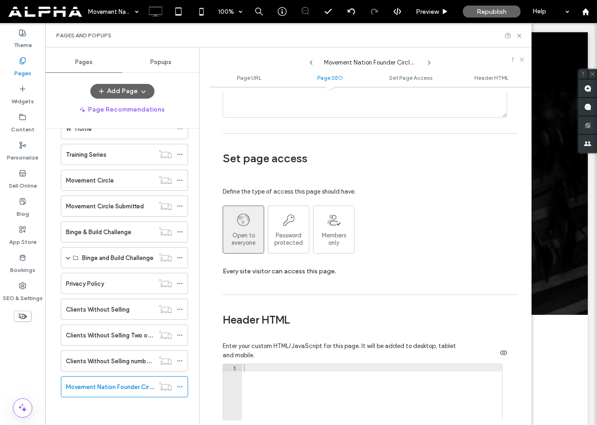
scroll to position [640, 0]
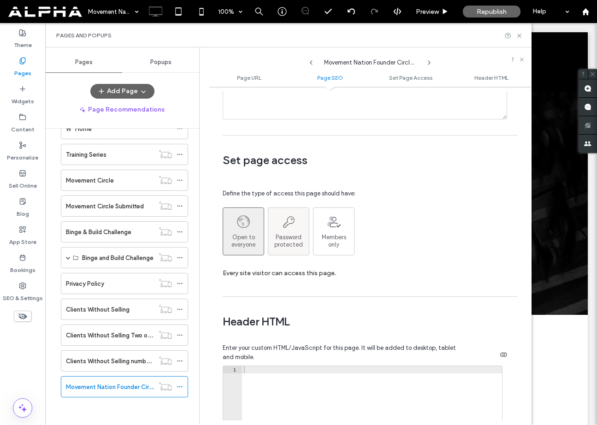
click at [296, 238] on span "Password protected" at bounding box center [289, 241] width 41 height 15
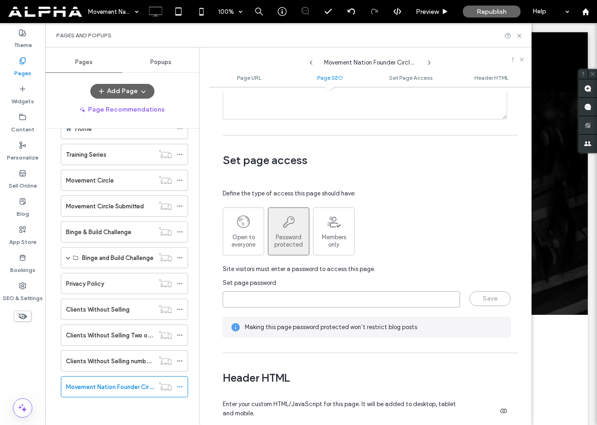
click at [305, 304] on input "page-password" at bounding box center [342, 300] width 238 height 16
type input "*********"
click at [486, 297] on button "Save" at bounding box center [491, 299] width 42 height 15
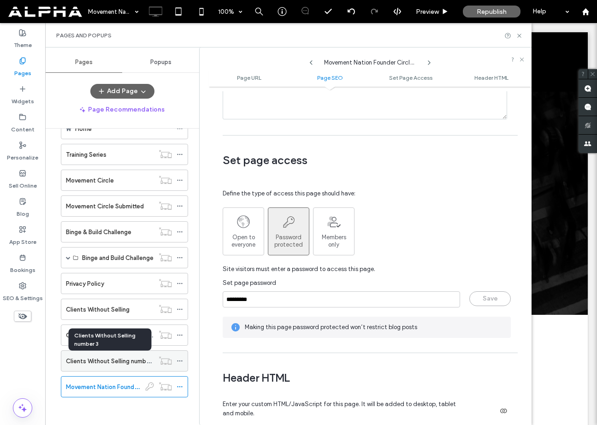
click at [106, 363] on label "Clients Without Selling number 3" at bounding box center [111, 361] width 90 height 16
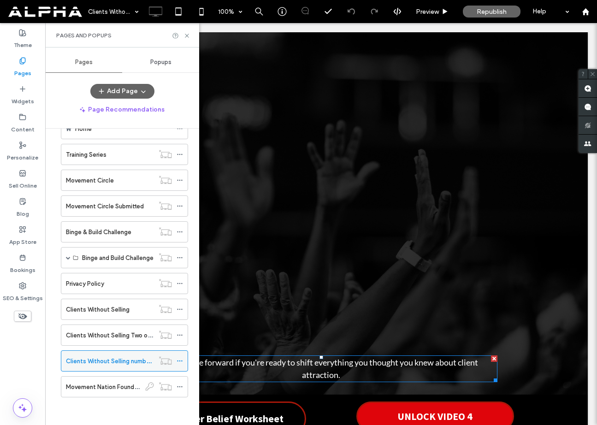
scroll to position [86, 0]
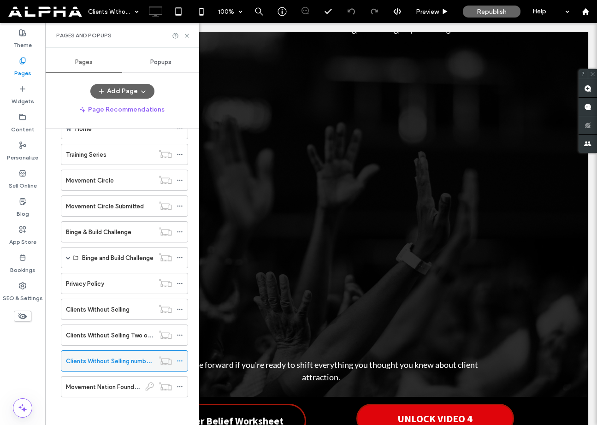
click at [179, 362] on icon at bounding box center [180, 361] width 6 height 6
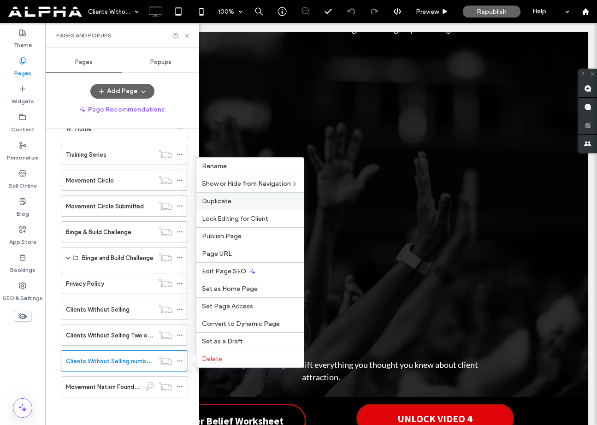
click at [229, 198] on span "Duplicate" at bounding box center [217, 201] width 30 height 8
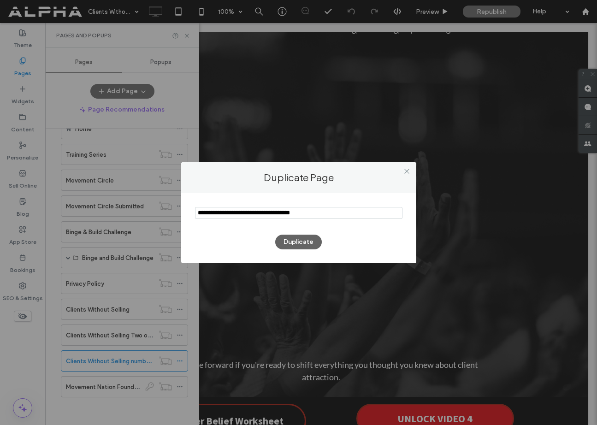
drag, startPoint x: 286, startPoint y: 214, endPoint x: 358, endPoint y: 216, distance: 72.0
click at [358, 216] on input "notEmpty" at bounding box center [299, 213] width 208 height 12
drag, startPoint x: 222, startPoint y: 212, endPoint x: 177, endPoint y: 215, distance: 45.3
click at [177, 215] on div "Duplicate Page Duplicate" at bounding box center [298, 212] width 597 height 425
type input "**********"
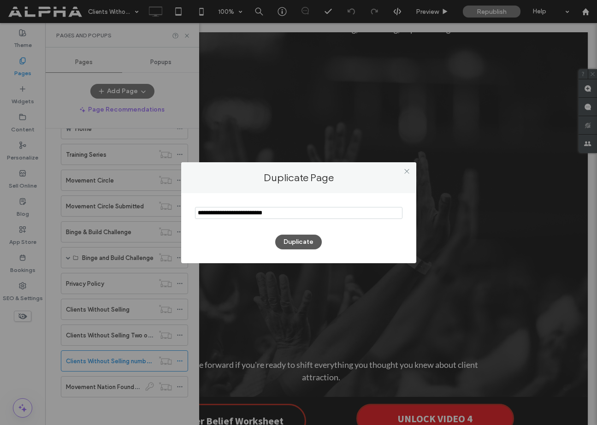
click at [307, 244] on button "Duplicate" at bounding box center [298, 242] width 47 height 15
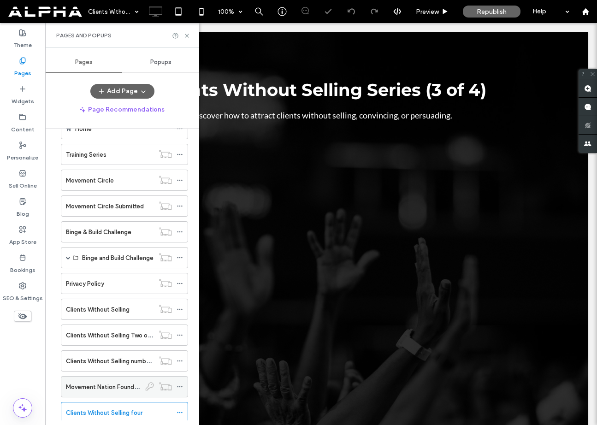
scroll to position [207, 0]
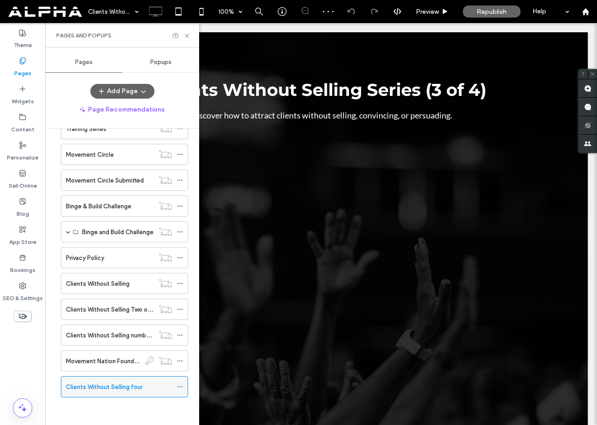
click at [182, 386] on icon at bounding box center [180, 387] width 6 height 6
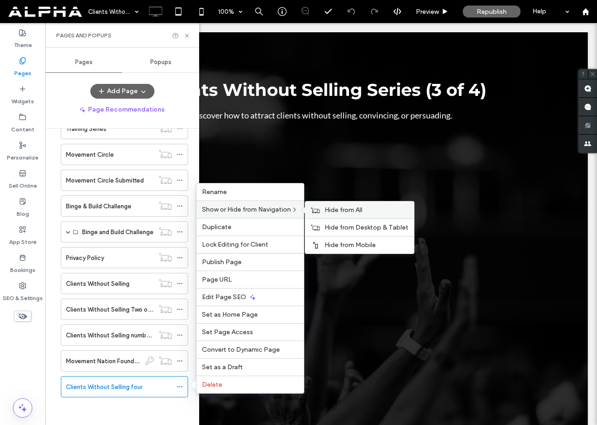
click at [340, 212] on span "Hide from All" at bounding box center [344, 210] width 38 height 8
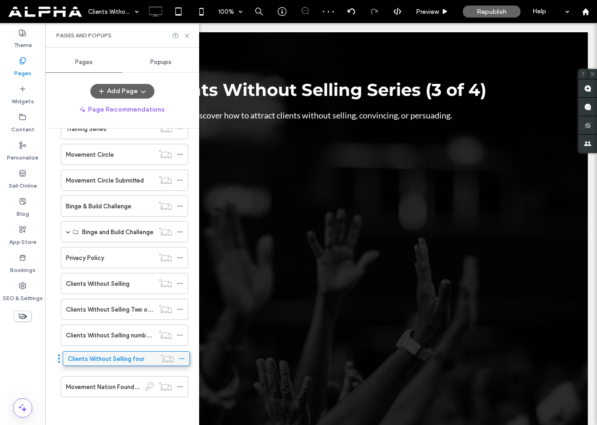
drag, startPoint x: 106, startPoint y: 387, endPoint x: 108, endPoint y: 362, distance: 25.0
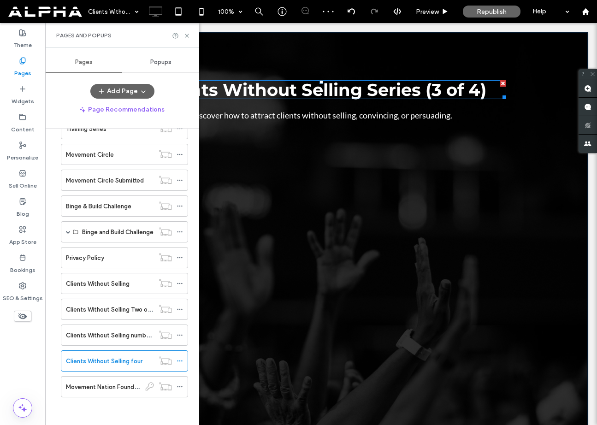
click at [455, 91] on span "Clients Without Selling Series (3 of 4)" at bounding box center [321, 89] width 330 height 21
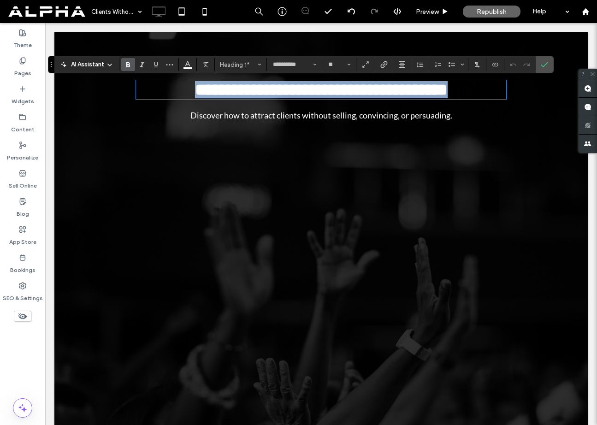
click at [438, 91] on span "**********" at bounding box center [321, 89] width 253 height 17
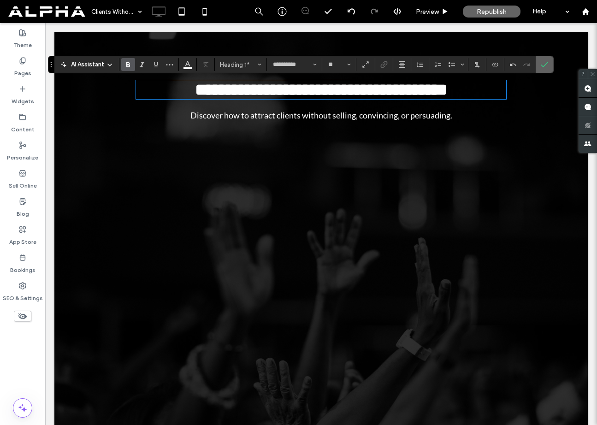
click at [544, 69] on span "Confirm" at bounding box center [543, 64] width 4 height 17
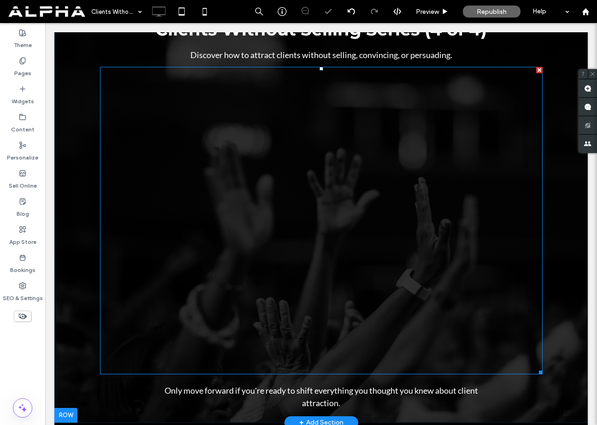
scroll to position [145, 0]
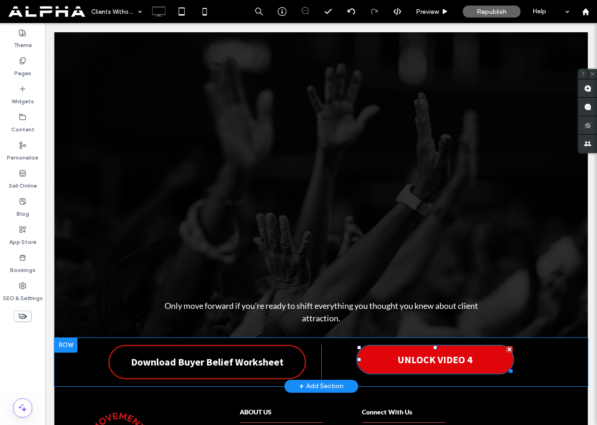
click at [400, 366] on span "UNLOCK VIDEO 4" at bounding box center [435, 360] width 75 height 22
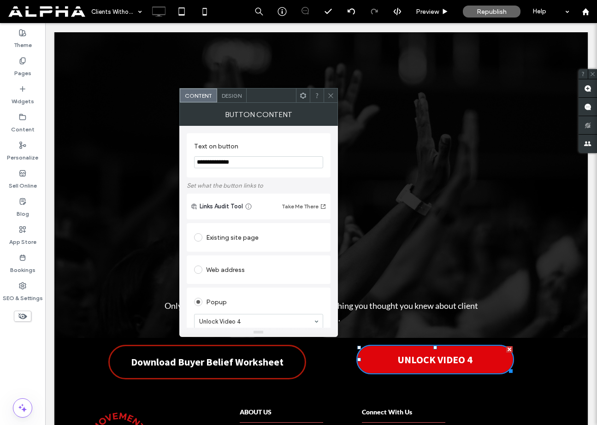
click at [241, 163] on input "**********" at bounding box center [258, 162] width 129 height 12
type input "**********"
click at [332, 96] on icon at bounding box center [331, 95] width 7 height 7
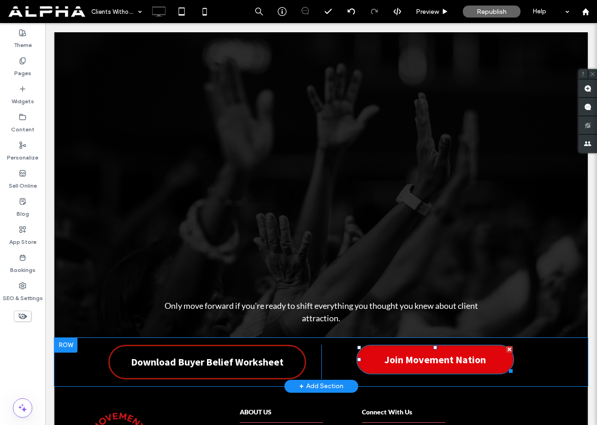
click at [447, 364] on span "Join Movement Nation" at bounding box center [436, 360] width 102 height 22
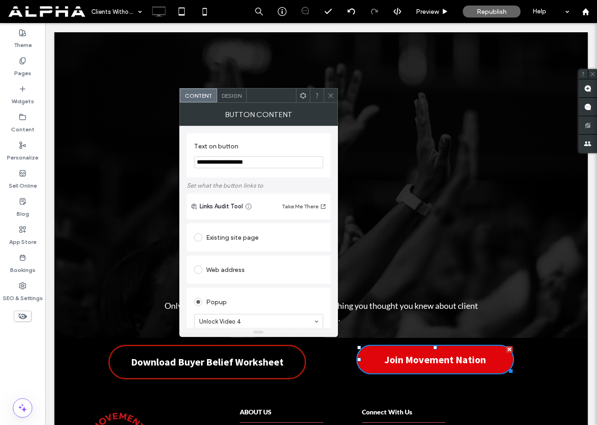
click at [231, 238] on div "Existing site page" at bounding box center [258, 237] width 129 height 15
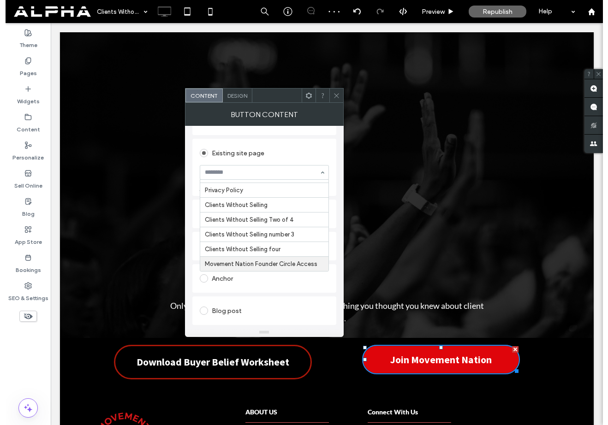
scroll to position [90, 0]
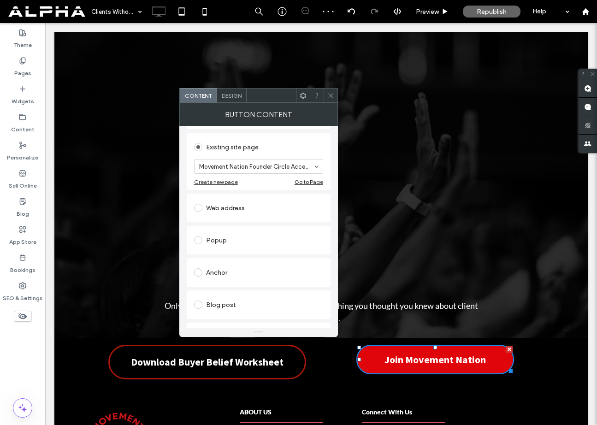
click at [331, 92] on icon at bounding box center [331, 95] width 7 height 7
